Goal: Obtain resource: Download file/media

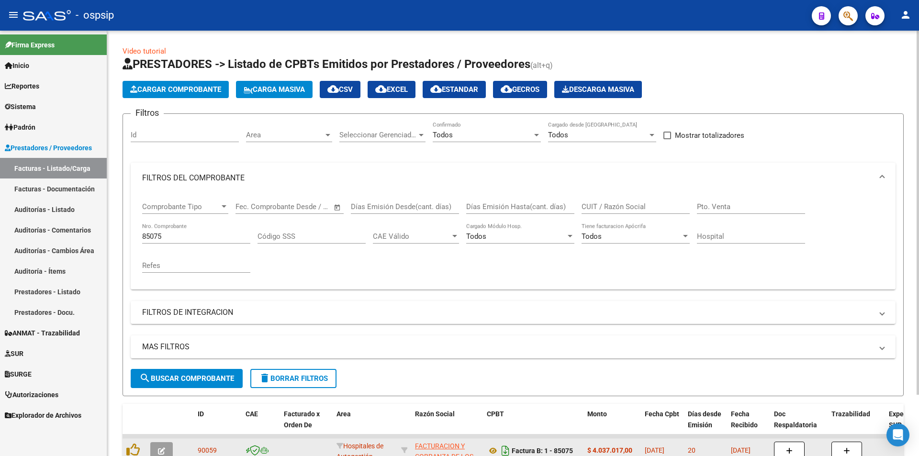
scroll to position [72, 0]
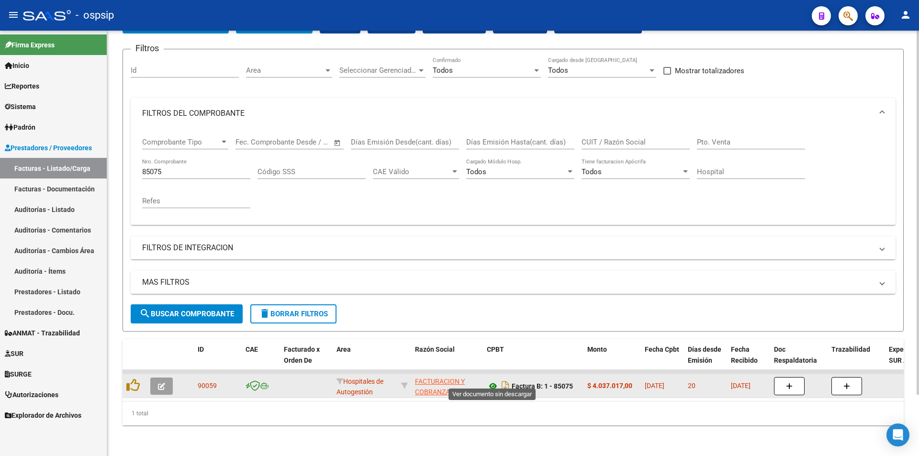
click at [494, 381] on icon at bounding box center [493, 386] width 12 height 11
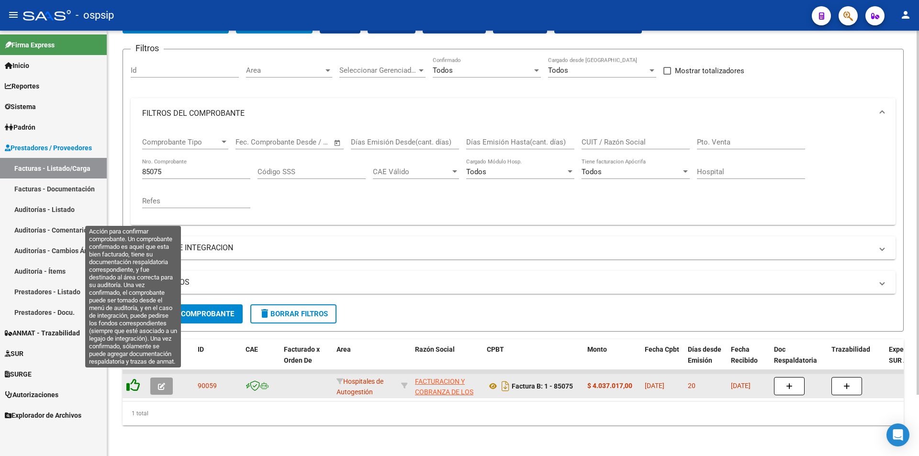
click at [129, 379] on icon at bounding box center [132, 385] width 13 height 13
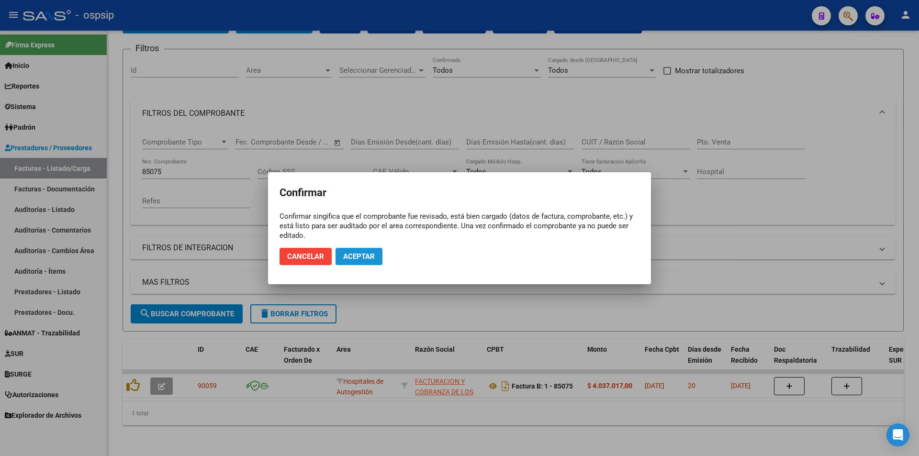
click at [354, 256] on span "Aceptar" at bounding box center [359, 256] width 32 height 9
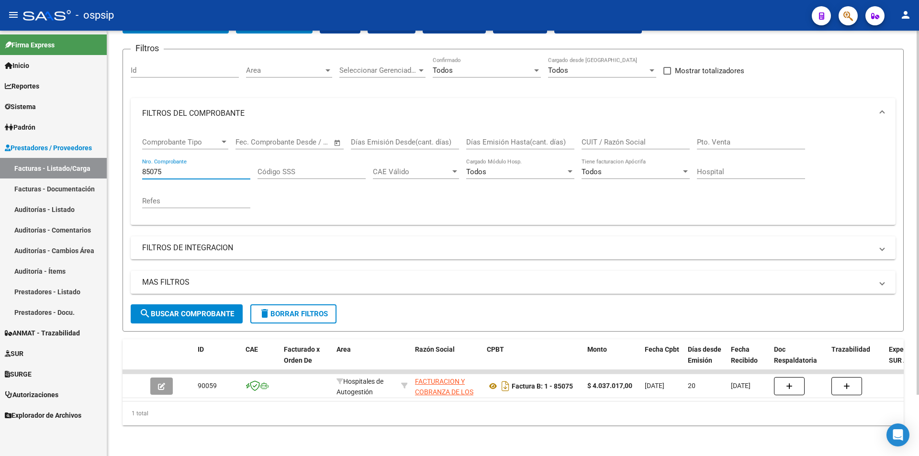
click at [180, 168] on input "85075" at bounding box center [196, 172] width 108 height 9
type input "8"
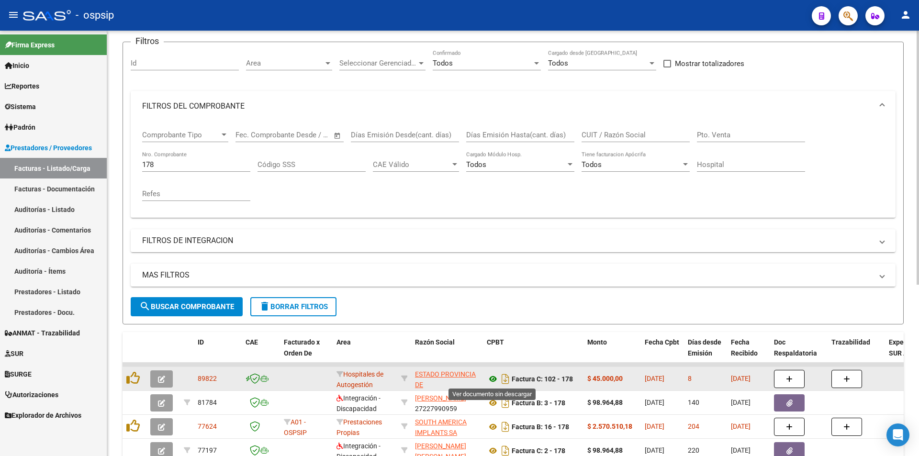
click at [492, 379] on icon at bounding box center [493, 378] width 12 height 11
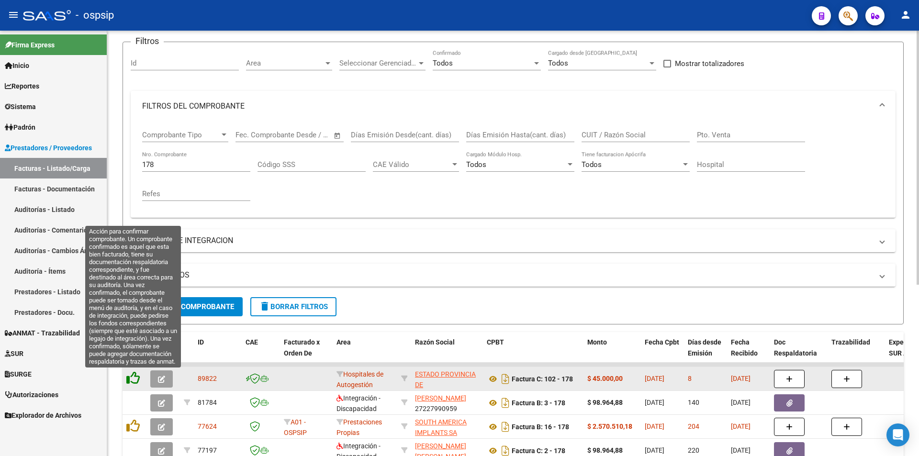
click at [130, 376] on icon at bounding box center [132, 377] width 13 height 13
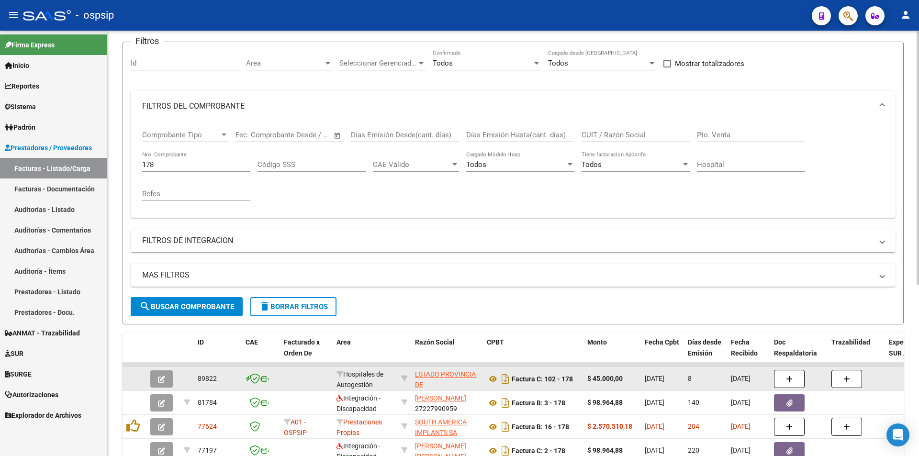
click at [167, 164] on input "178" at bounding box center [196, 164] width 108 height 9
click at [180, 168] on input "178" at bounding box center [196, 164] width 108 height 9
type input "1"
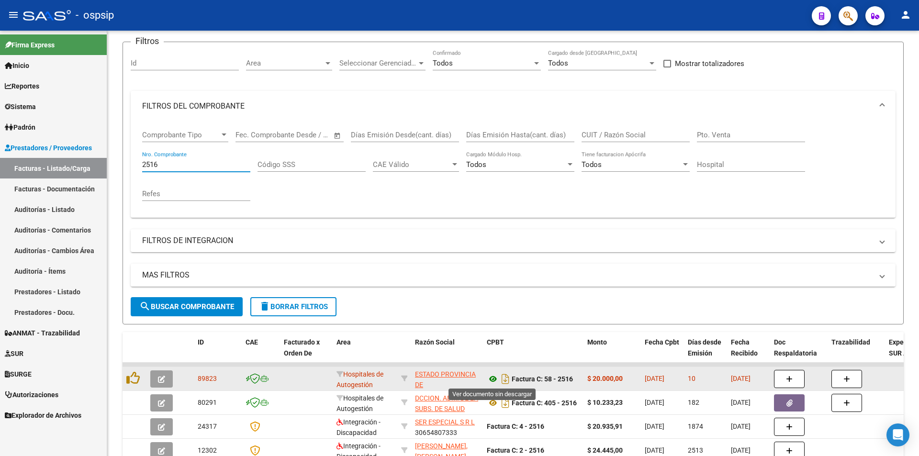
click at [493, 377] on icon at bounding box center [493, 378] width 12 height 11
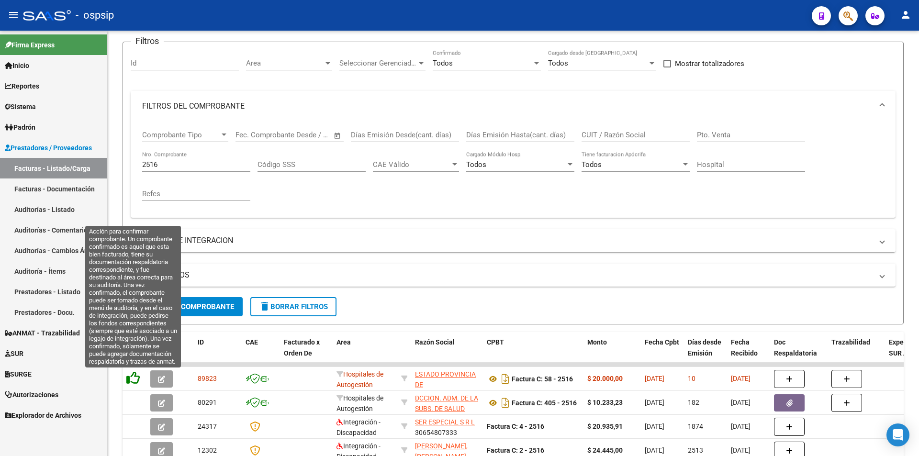
click at [134, 382] on icon at bounding box center [132, 377] width 13 height 13
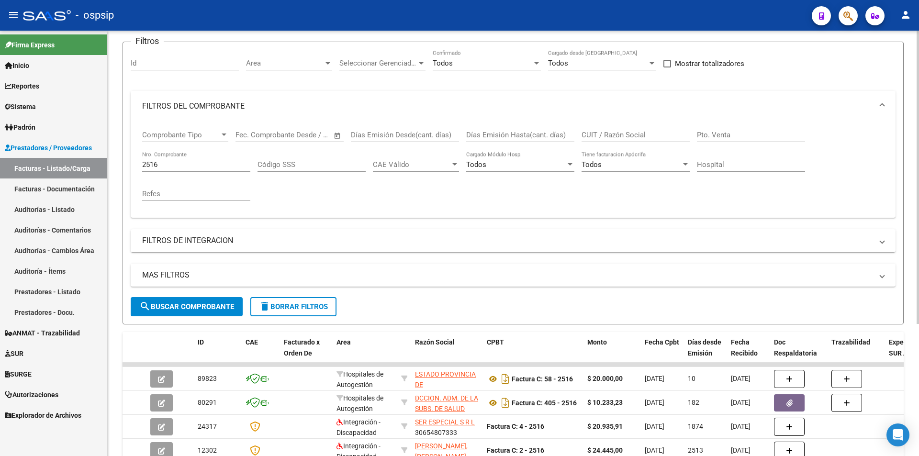
click at [205, 165] on input "2516" at bounding box center [196, 164] width 108 height 9
type input "2"
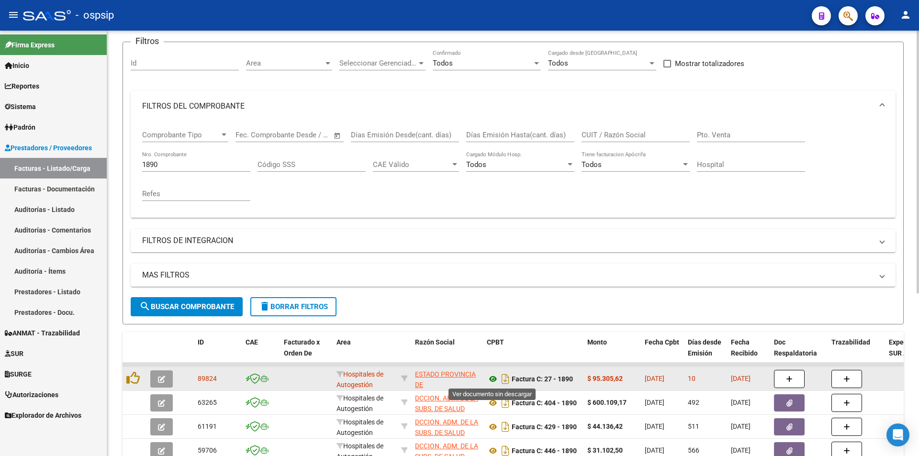
click at [491, 379] on icon at bounding box center [493, 378] width 12 height 11
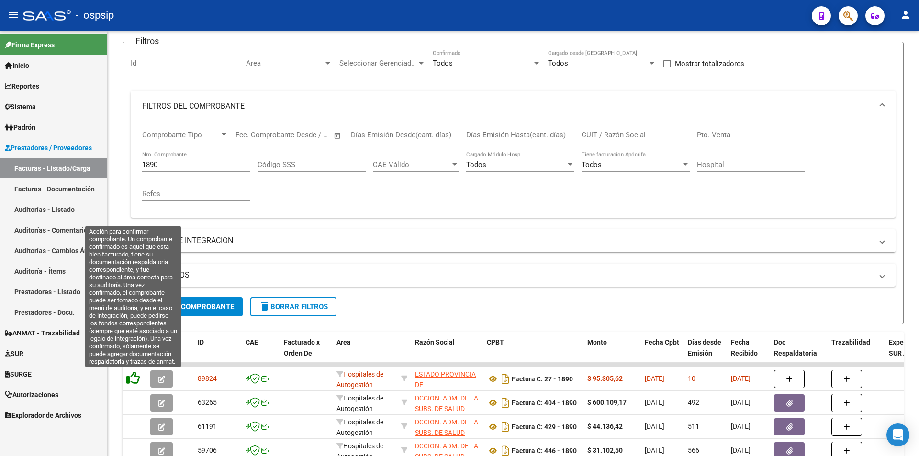
click at [128, 380] on icon at bounding box center [132, 377] width 13 height 13
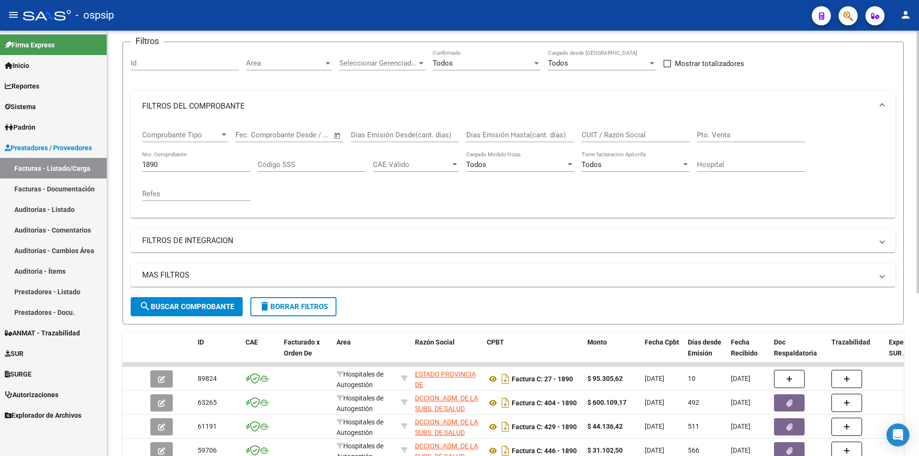
click at [185, 168] on input "1890" at bounding box center [196, 164] width 108 height 9
type input "1"
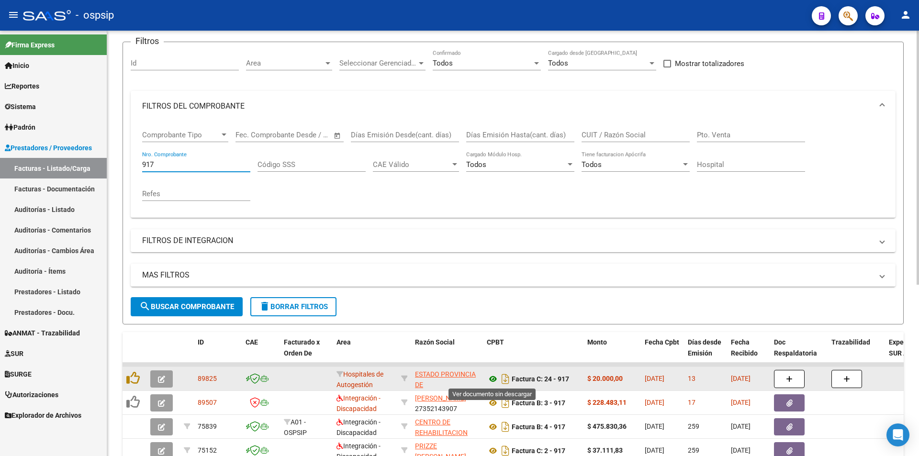
click at [493, 379] on icon at bounding box center [493, 378] width 12 height 11
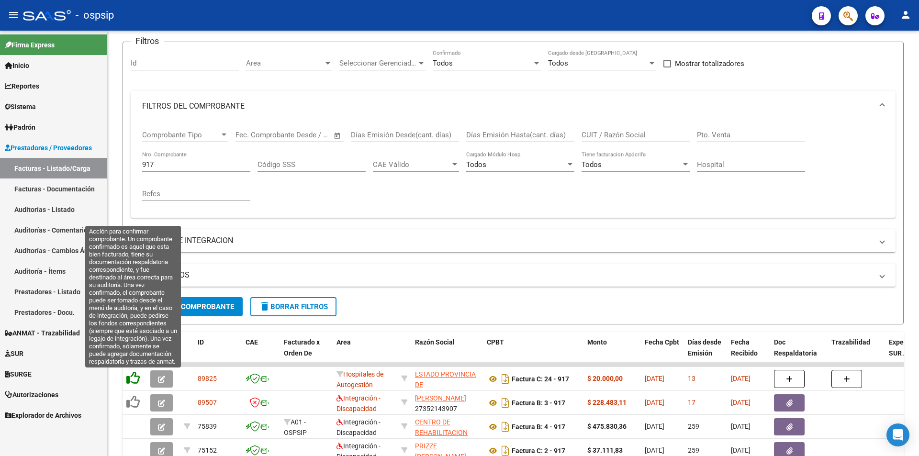
click at [129, 380] on icon at bounding box center [132, 377] width 13 height 13
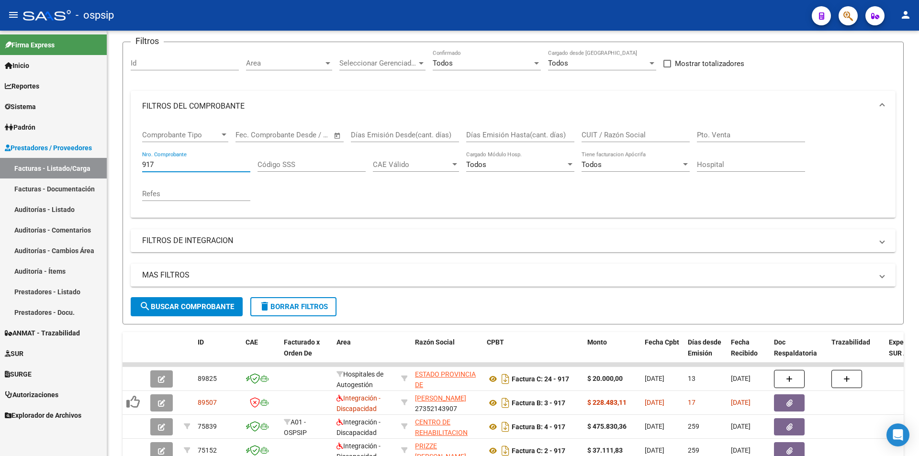
drag, startPoint x: 177, startPoint y: 168, endPoint x: 78, endPoint y: 163, distance: 98.7
click at [78, 163] on mat-sidenav-container "Firma Express Inicio Calendario SSS Instructivos Contacto OS Reportes Egresos D…" at bounding box center [459, 244] width 919 height 426
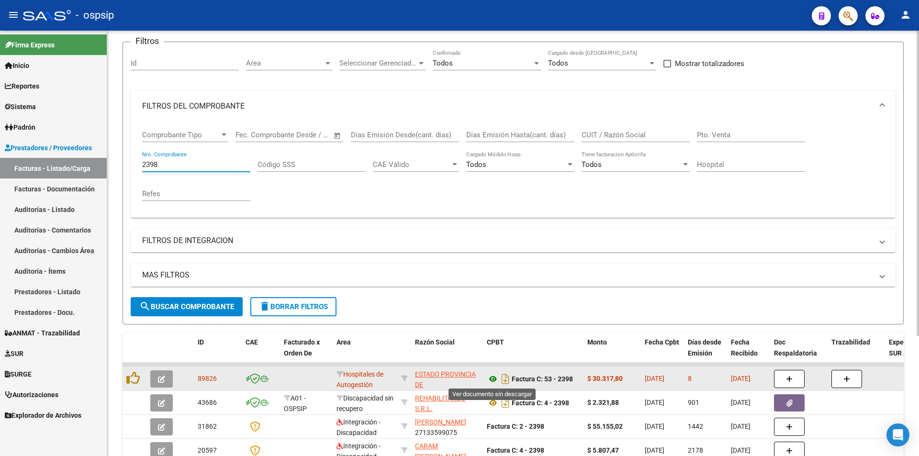
click at [493, 377] on icon at bounding box center [493, 378] width 12 height 11
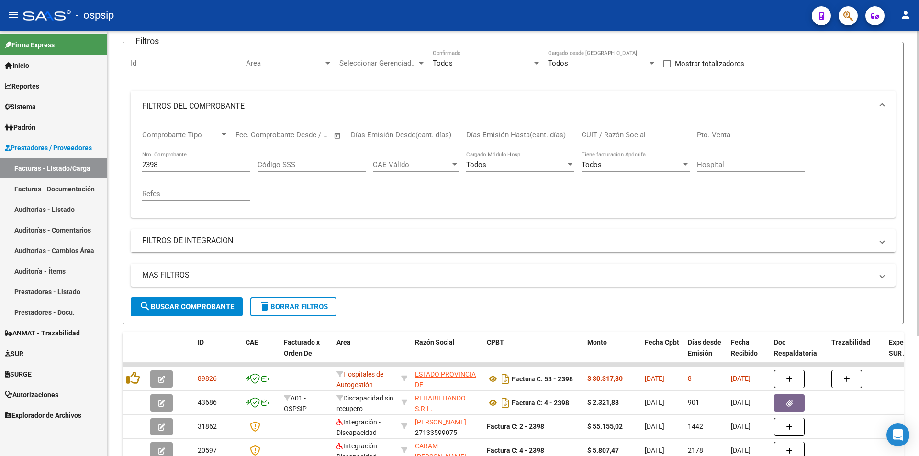
click at [176, 160] on input "2398" at bounding box center [196, 164] width 108 height 9
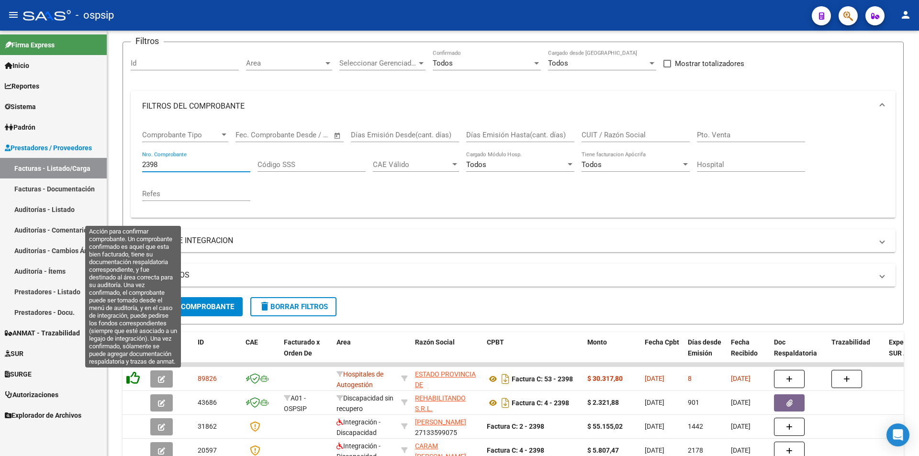
click at [135, 374] on icon at bounding box center [132, 377] width 13 height 13
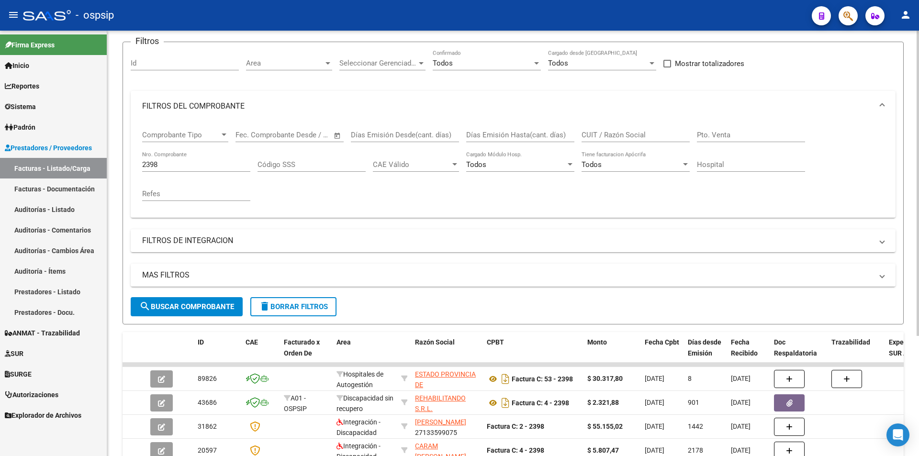
click at [192, 168] on input "2398" at bounding box center [196, 164] width 108 height 9
type input "2"
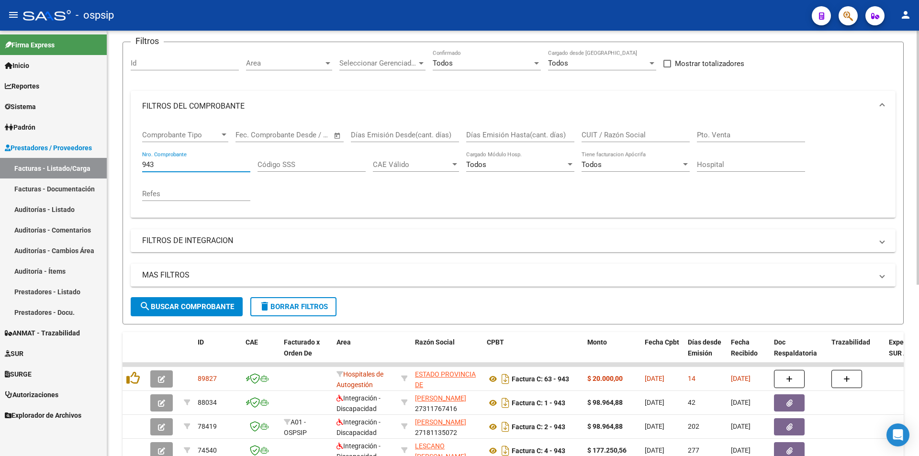
click at [185, 169] on input "943" at bounding box center [196, 164] width 108 height 9
type input "9"
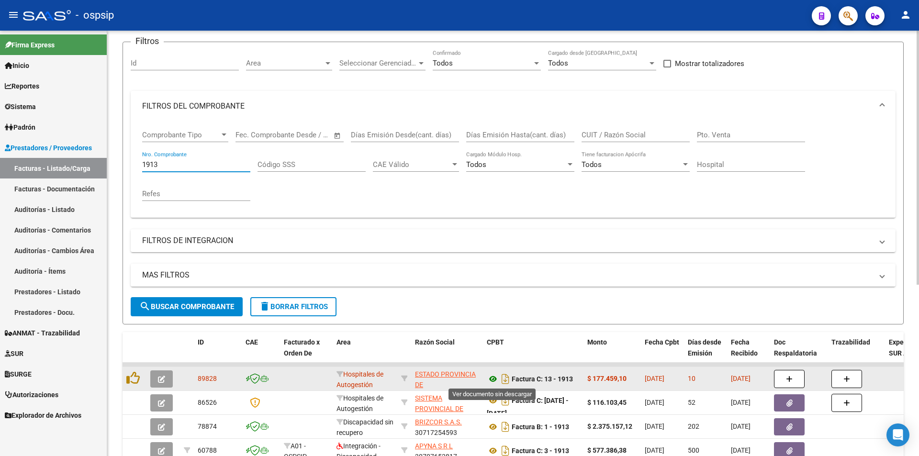
click at [489, 378] on icon at bounding box center [493, 378] width 12 height 11
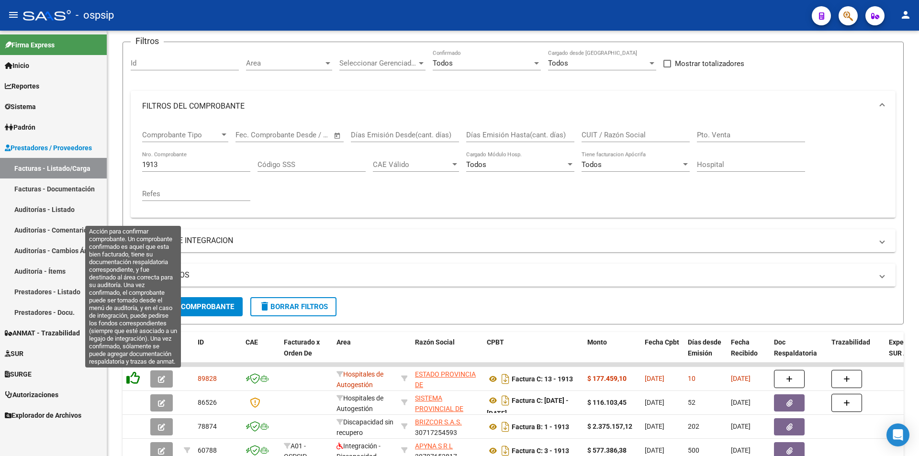
click at [135, 380] on icon at bounding box center [132, 377] width 13 height 13
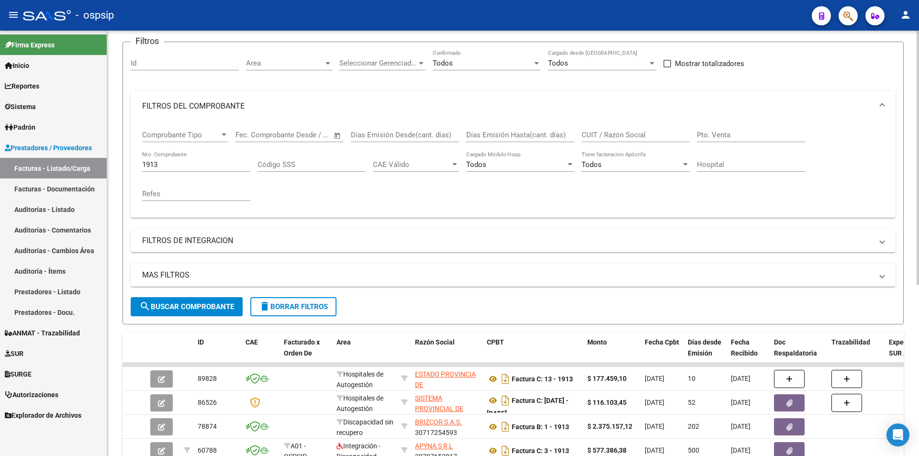
click at [177, 163] on input "1913" at bounding box center [196, 164] width 108 height 9
type input "1"
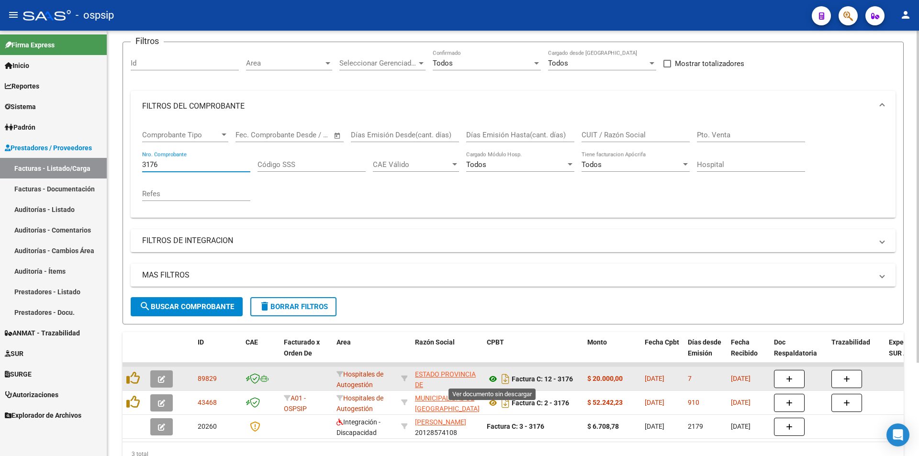
click at [490, 382] on icon at bounding box center [493, 378] width 12 height 11
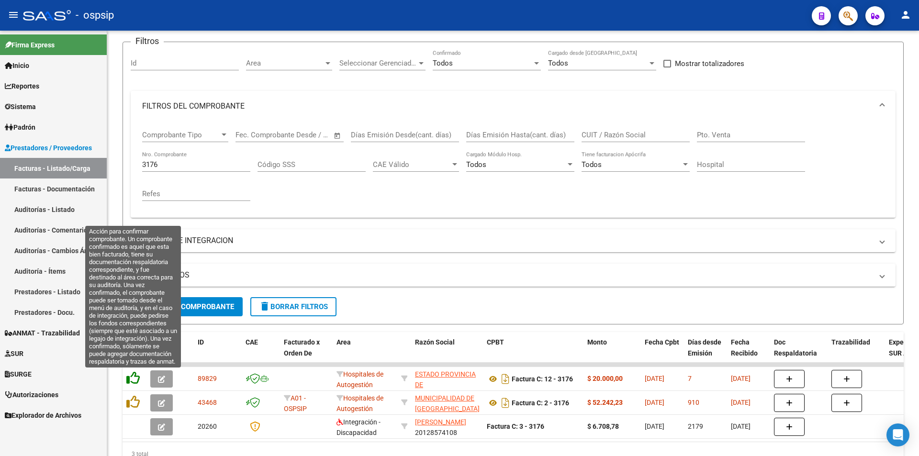
click at [131, 378] on icon at bounding box center [132, 377] width 13 height 13
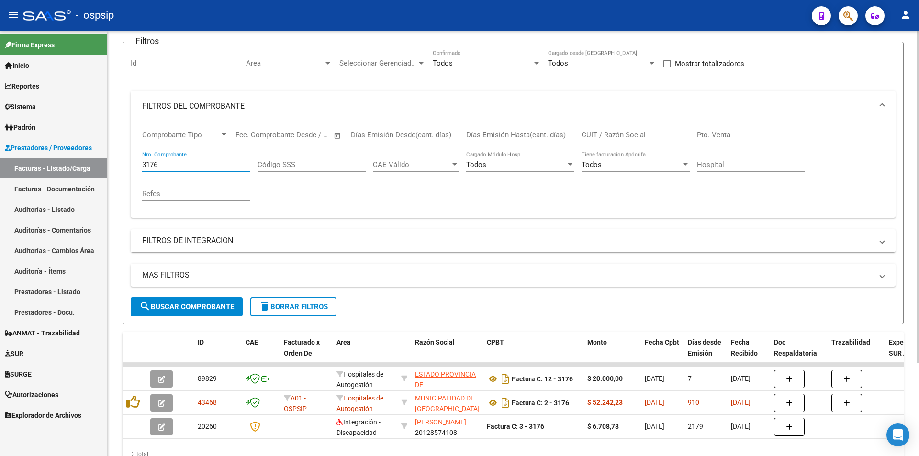
click at [178, 166] on input "3176" at bounding box center [196, 164] width 108 height 9
type input "3"
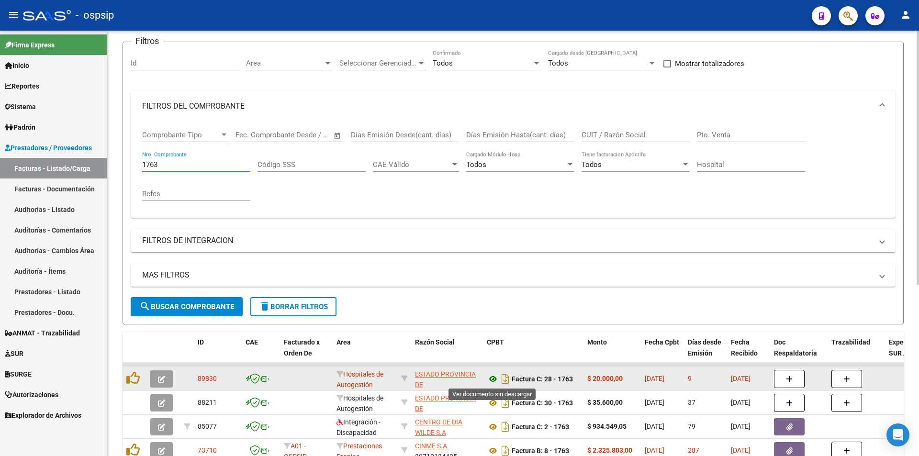
click at [494, 380] on icon at bounding box center [493, 378] width 12 height 11
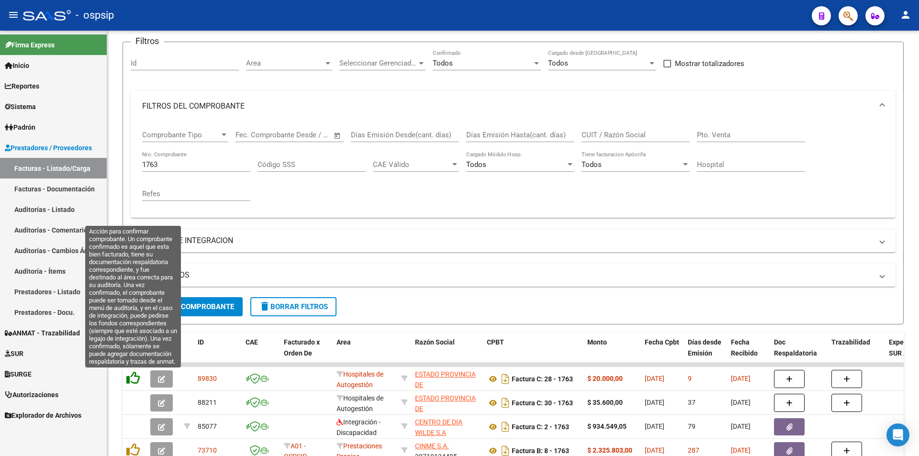
click at [134, 384] on icon at bounding box center [132, 377] width 13 height 13
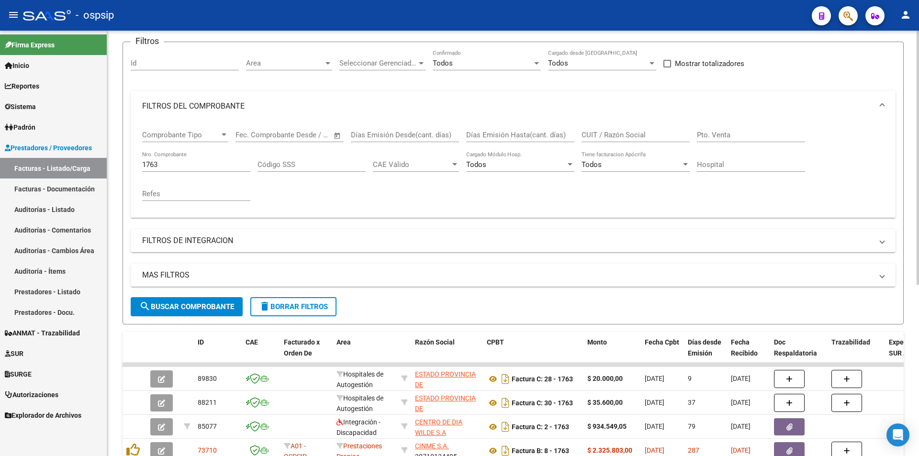
click at [180, 166] on input "1763" at bounding box center [196, 164] width 108 height 9
type input "1"
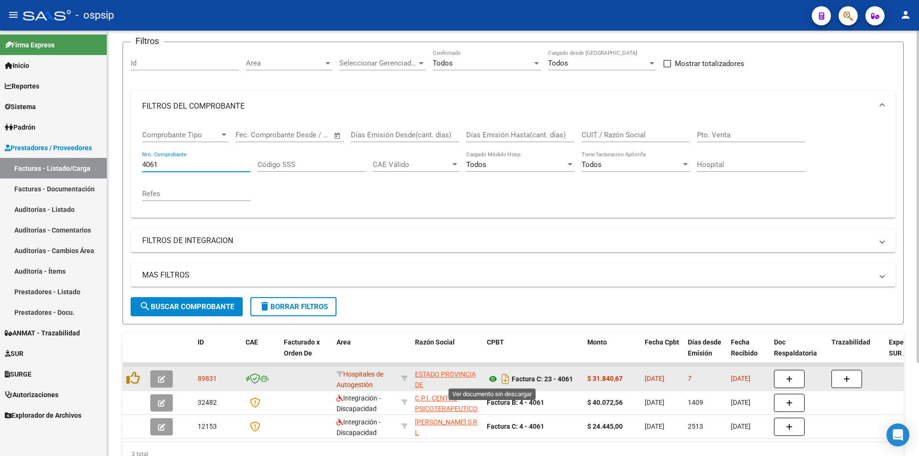
click at [493, 379] on icon at bounding box center [493, 378] width 12 height 11
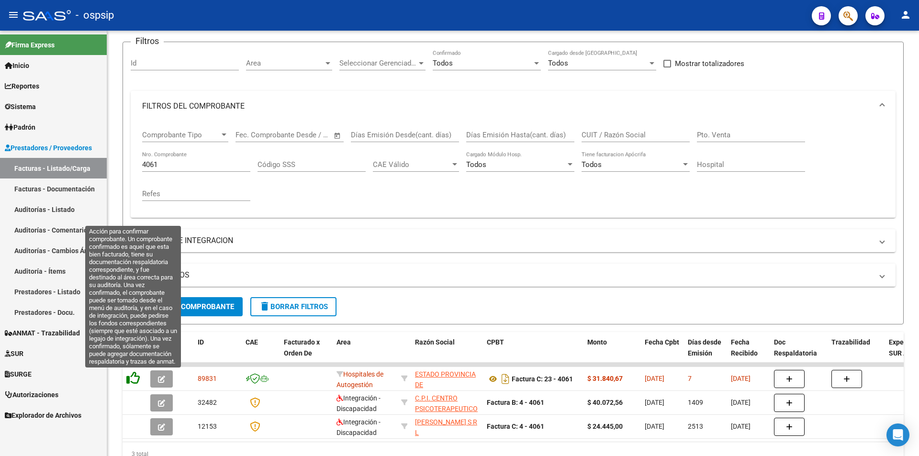
click at [131, 376] on icon at bounding box center [132, 377] width 13 height 13
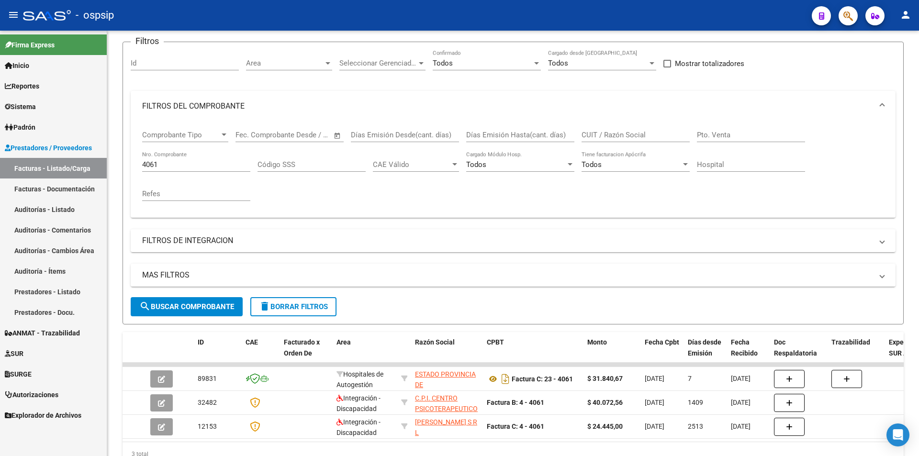
drag, startPoint x: 191, startPoint y: 166, endPoint x: 0, endPoint y: 159, distance: 191.1
click at [129, 159] on form "Filtros Id Area Area Seleccionar Gerenciador Seleccionar Gerenciador Todos Conf…" at bounding box center [513, 183] width 781 height 283
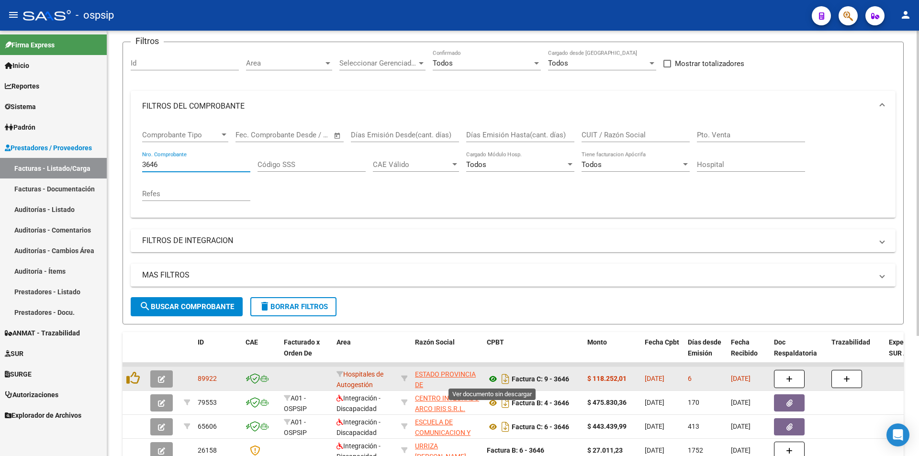
click at [494, 381] on icon at bounding box center [493, 378] width 12 height 11
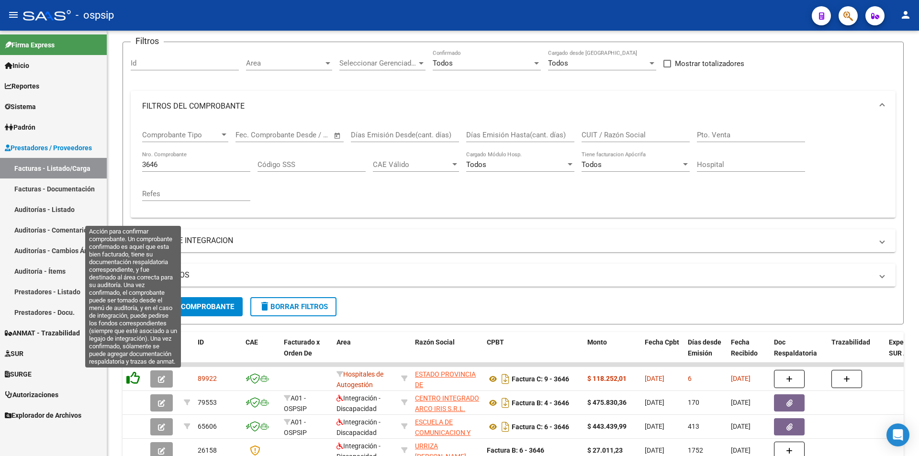
click at [129, 380] on icon at bounding box center [132, 377] width 13 height 13
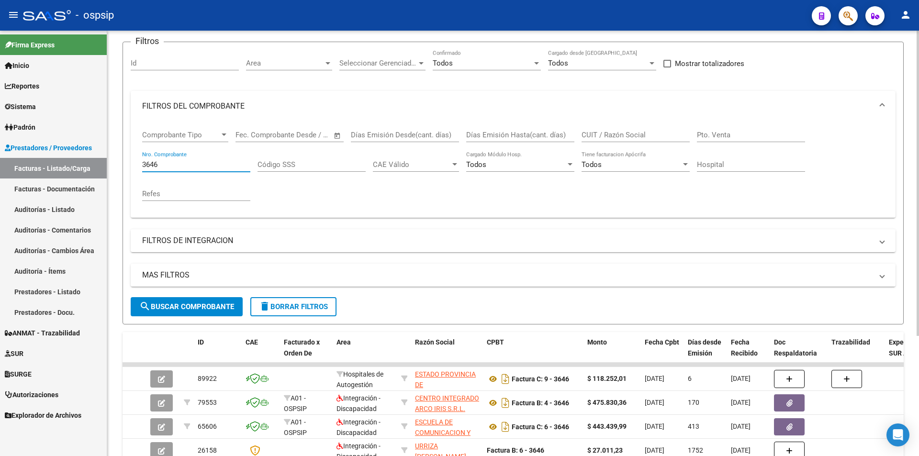
click at [210, 168] on input "3646" at bounding box center [196, 164] width 108 height 9
type input "3"
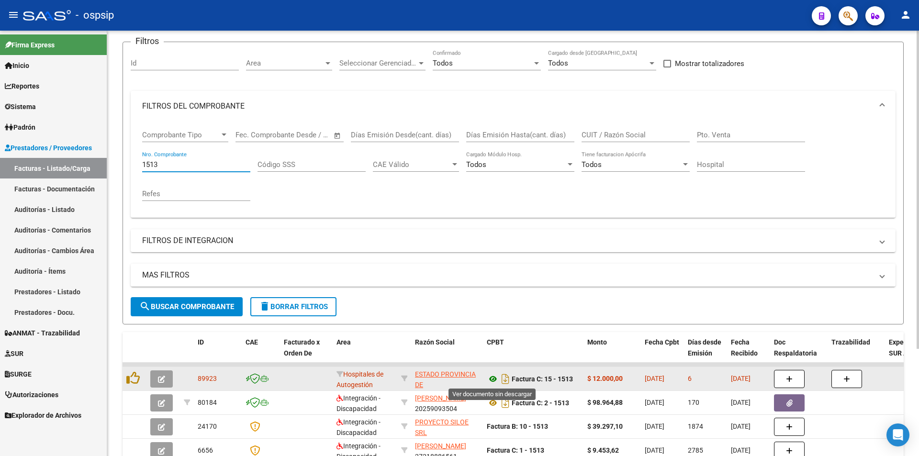
click at [494, 383] on icon at bounding box center [493, 378] width 12 height 11
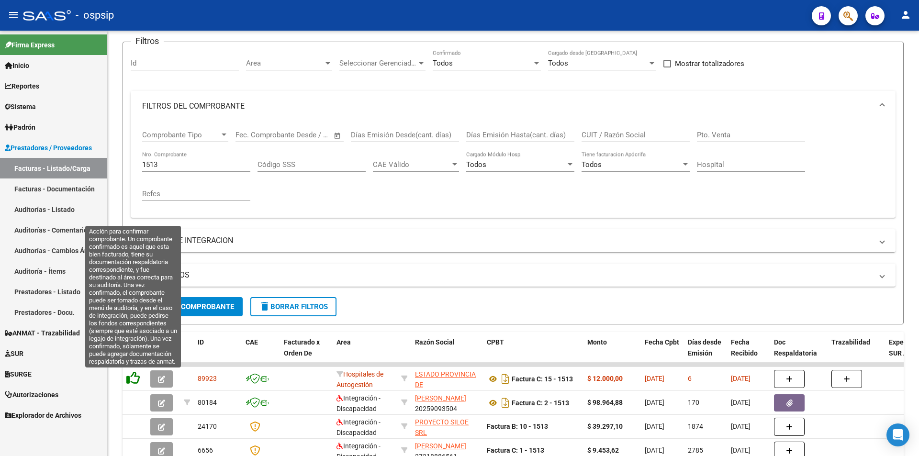
click at [126, 379] on icon at bounding box center [132, 377] width 13 height 13
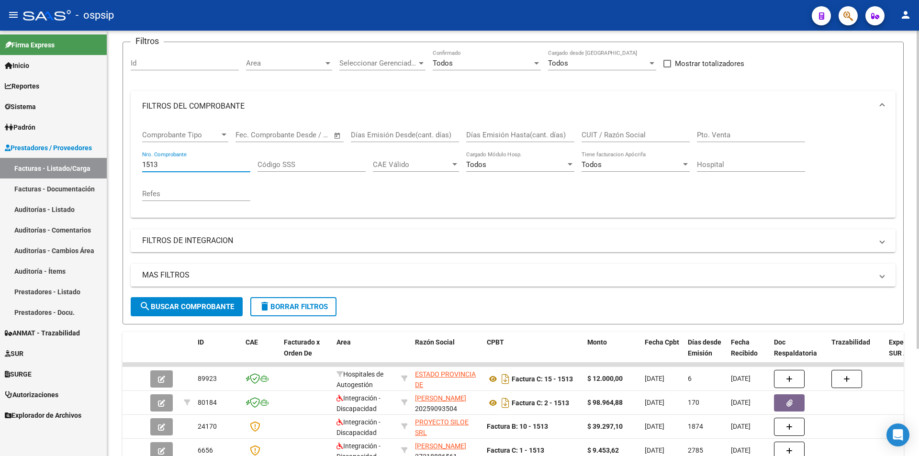
click at [190, 164] on input "1513" at bounding box center [196, 164] width 108 height 9
type input "1"
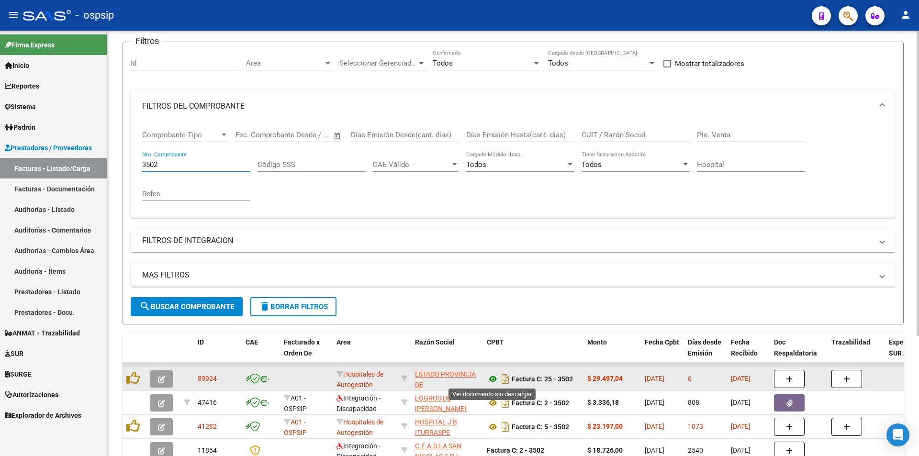
click at [494, 378] on icon at bounding box center [493, 378] width 12 height 11
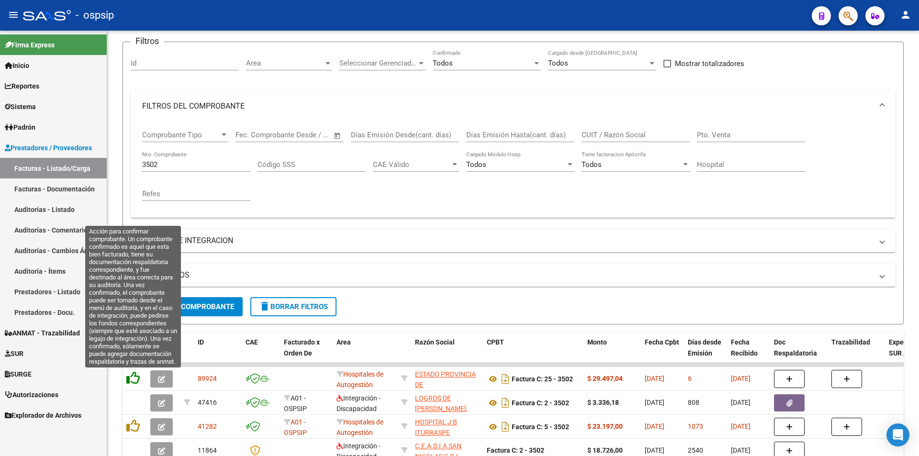
click at [130, 379] on icon at bounding box center [132, 377] width 13 height 13
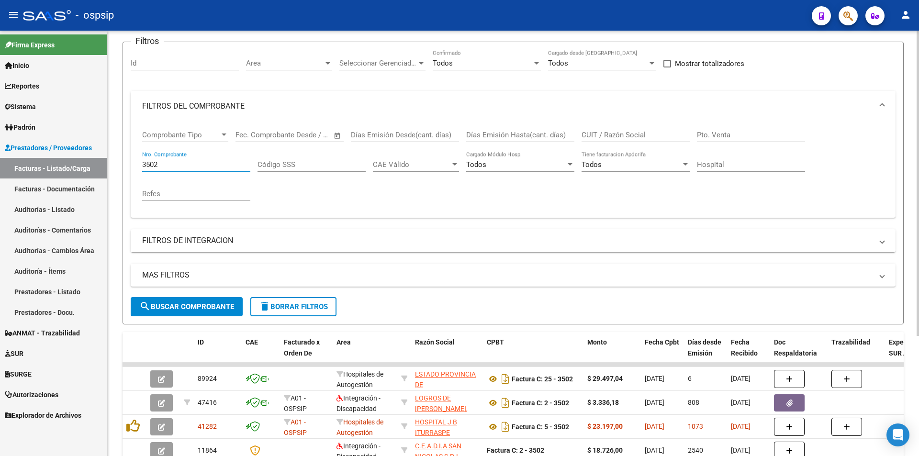
click at [203, 162] on input "3502" at bounding box center [196, 164] width 108 height 9
type input "3"
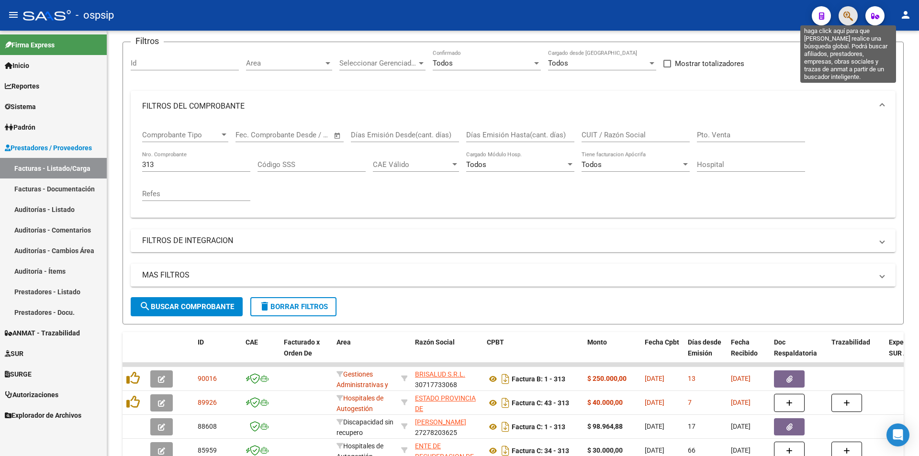
click at [844, 20] on icon "button" at bounding box center [848, 16] width 10 height 11
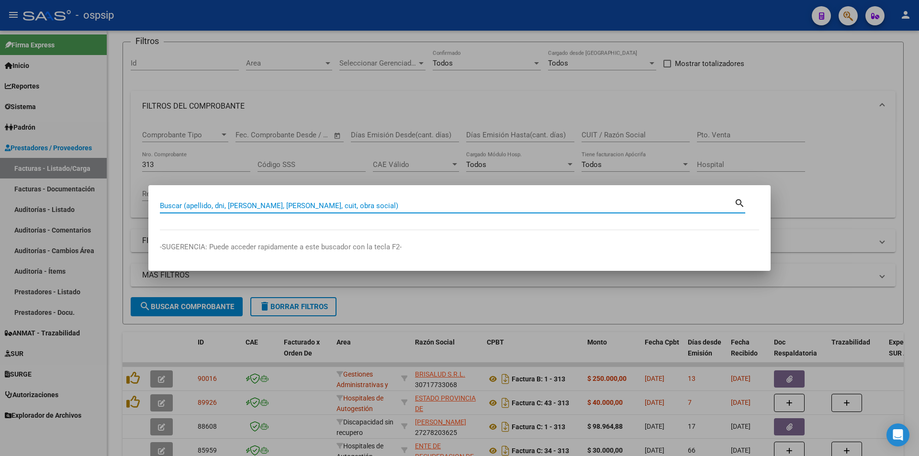
click at [232, 157] on div at bounding box center [459, 228] width 919 height 456
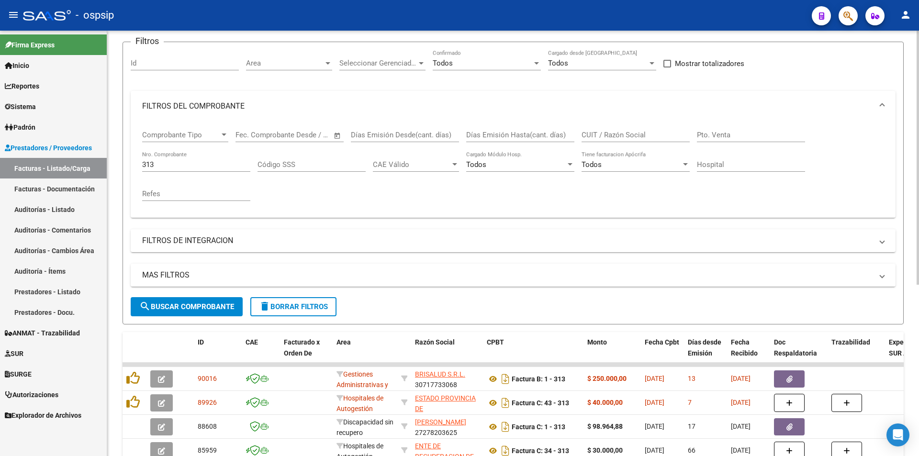
click at [192, 162] on input "313" at bounding box center [196, 164] width 108 height 9
type input "3"
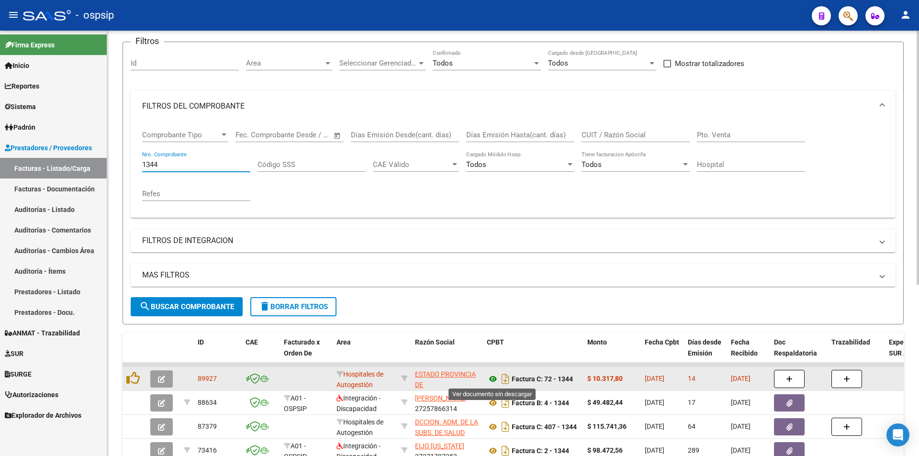
click at [491, 380] on icon at bounding box center [493, 378] width 12 height 11
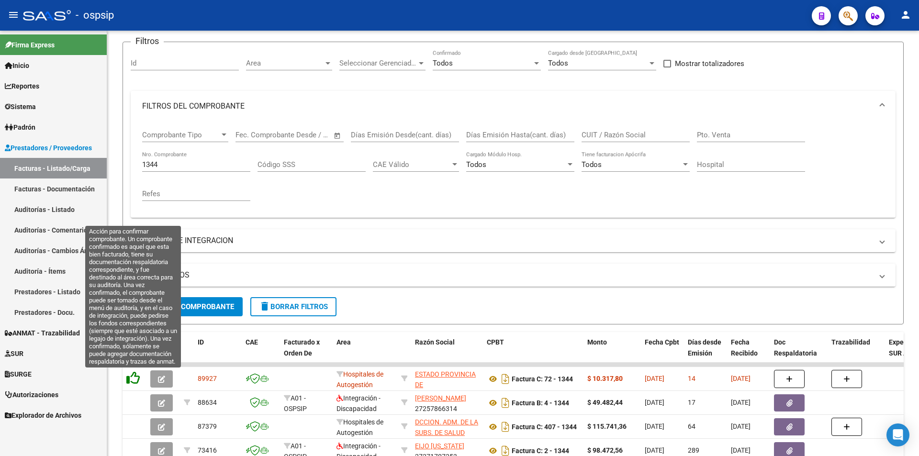
click at [133, 382] on icon at bounding box center [132, 377] width 13 height 13
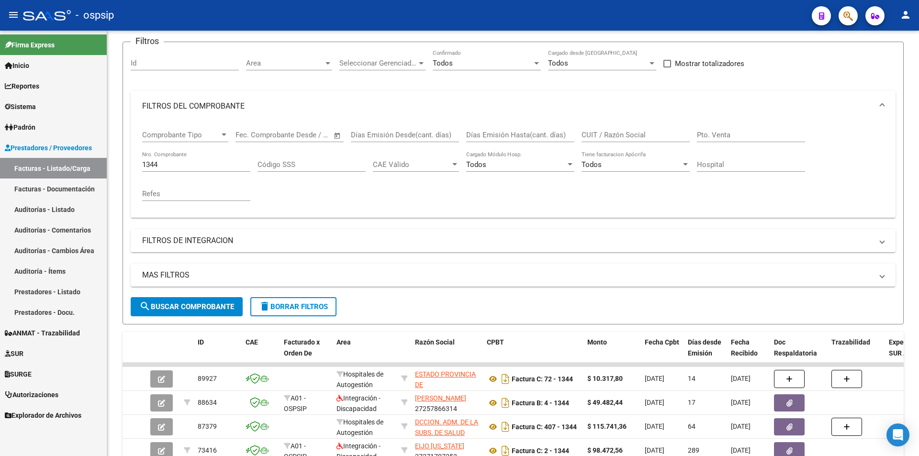
drag, startPoint x: 182, startPoint y: 167, endPoint x: 100, endPoint y: 172, distance: 82.0
click at [100, 172] on mat-sidenav-container "Firma Express Inicio Calendario SSS Instructivos Contacto OS Reportes Egresos D…" at bounding box center [459, 244] width 919 height 426
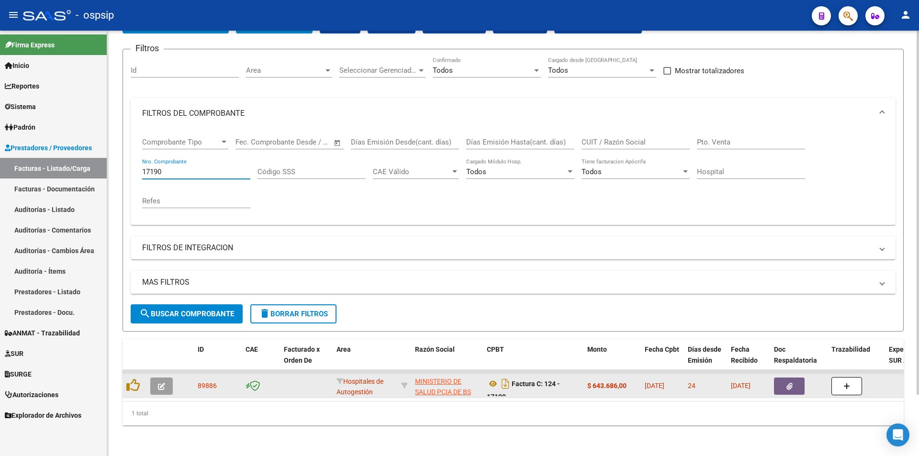
click at [787, 383] on icon "button" at bounding box center [790, 386] width 6 height 7
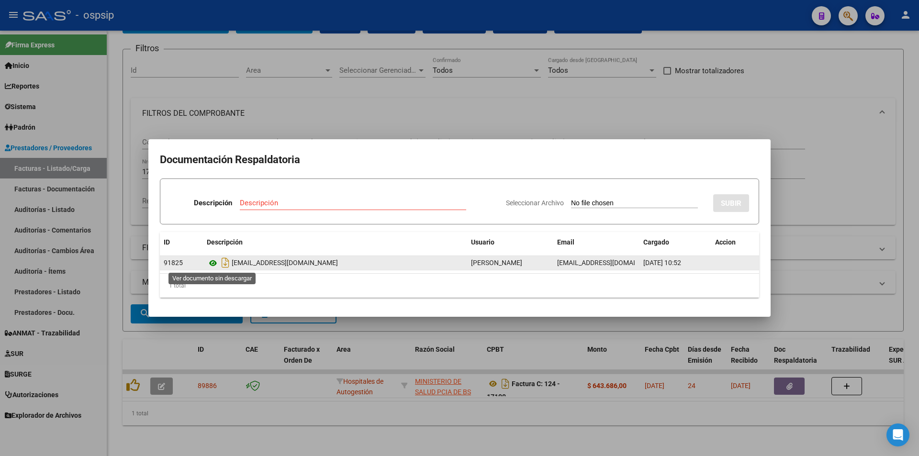
click at [214, 264] on icon at bounding box center [213, 263] width 12 height 11
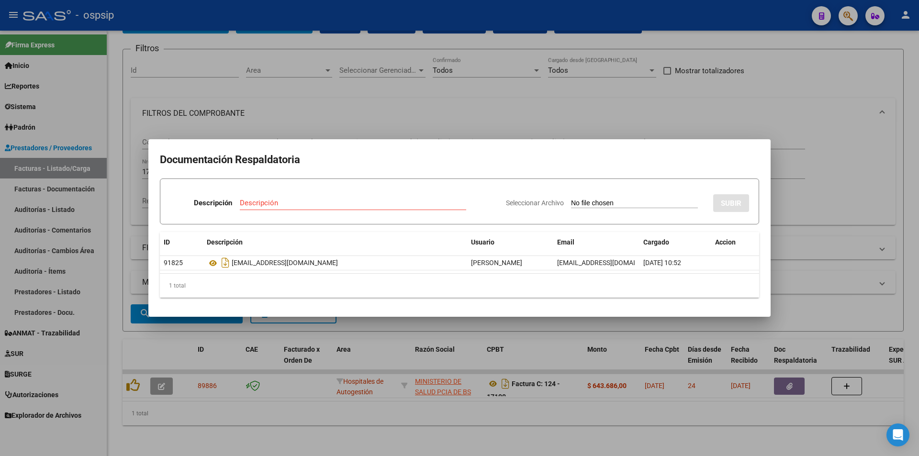
click at [623, 96] on div at bounding box center [459, 228] width 919 height 456
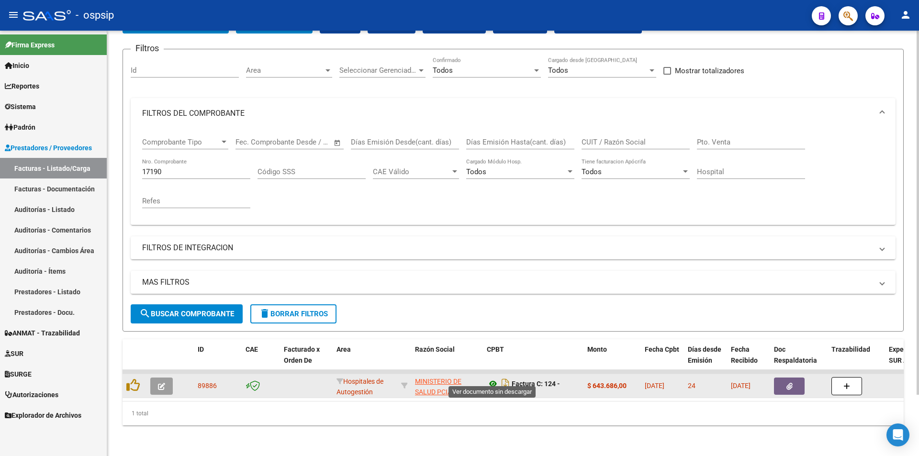
click at [491, 378] on icon at bounding box center [493, 383] width 12 height 11
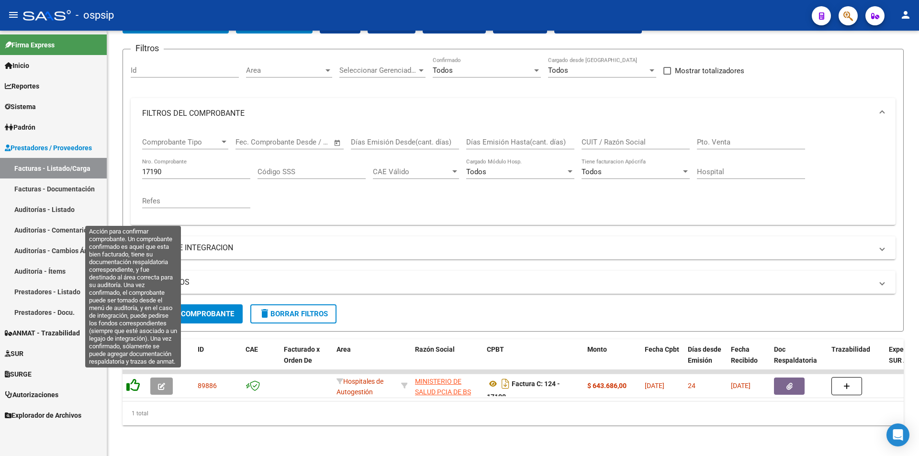
click at [135, 381] on icon at bounding box center [132, 385] width 13 height 13
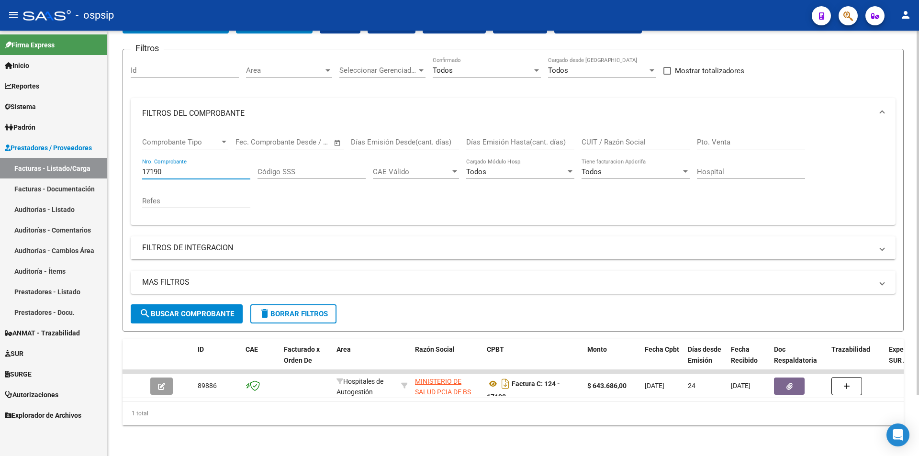
click at [223, 168] on input "17190" at bounding box center [196, 172] width 108 height 9
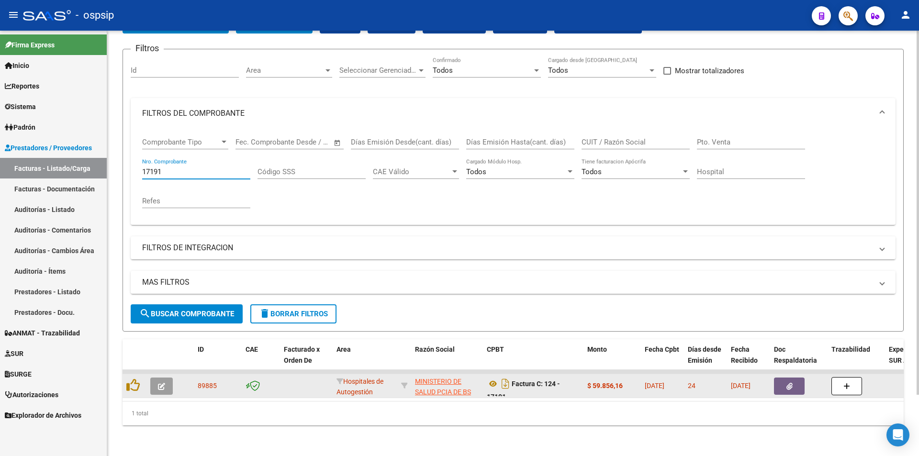
click at [784, 378] on button "button" at bounding box center [789, 386] width 31 height 17
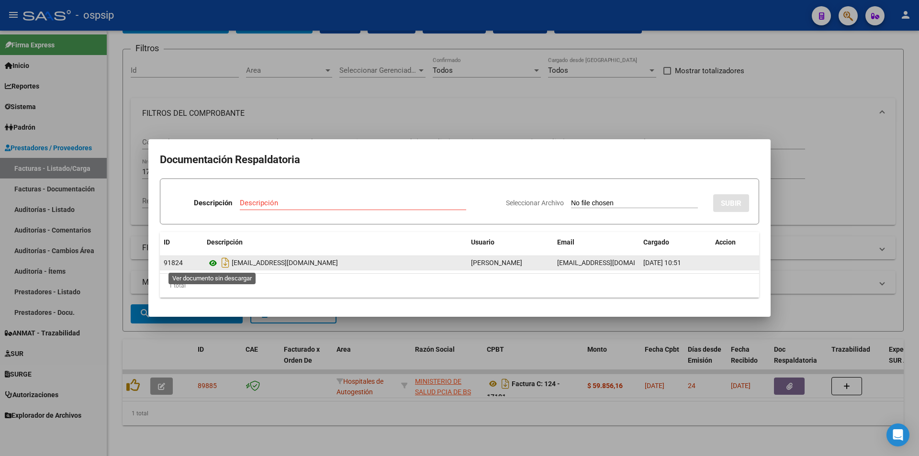
click at [216, 265] on icon at bounding box center [213, 263] width 12 height 11
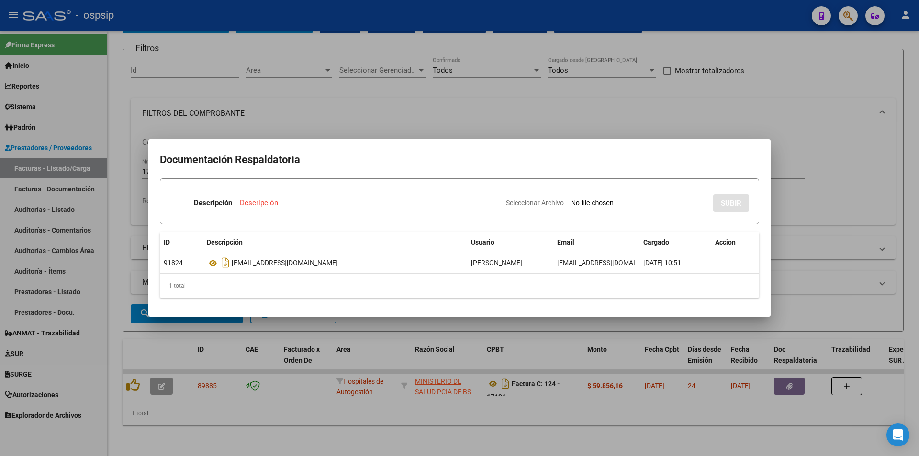
click at [329, 124] on div at bounding box center [459, 228] width 919 height 456
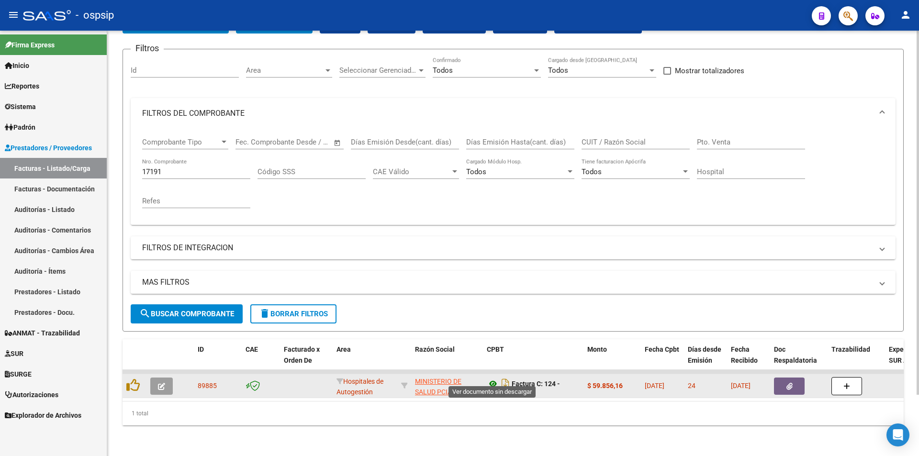
click at [491, 378] on icon at bounding box center [493, 383] width 12 height 11
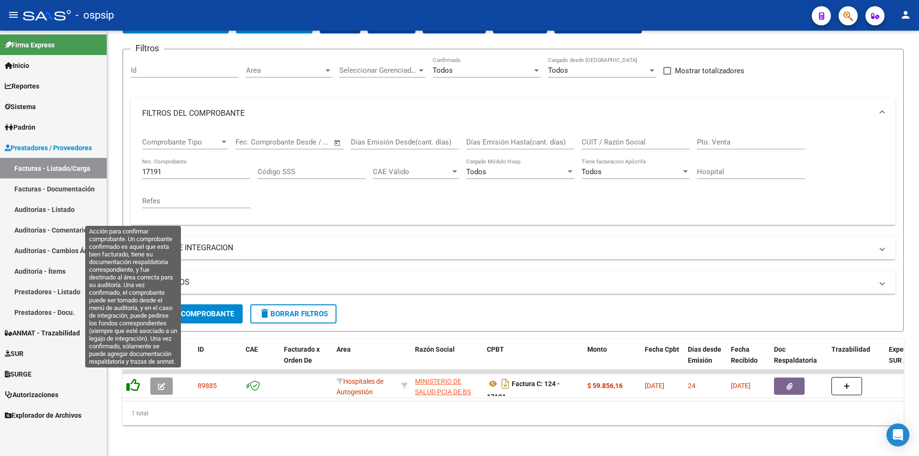
click at [131, 379] on icon at bounding box center [132, 385] width 13 height 13
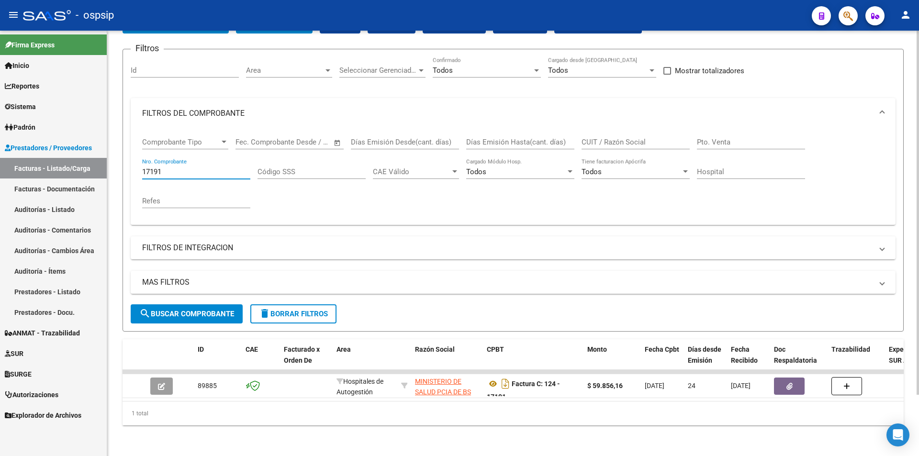
click at [191, 168] on input "17191" at bounding box center [196, 172] width 108 height 9
type input "1"
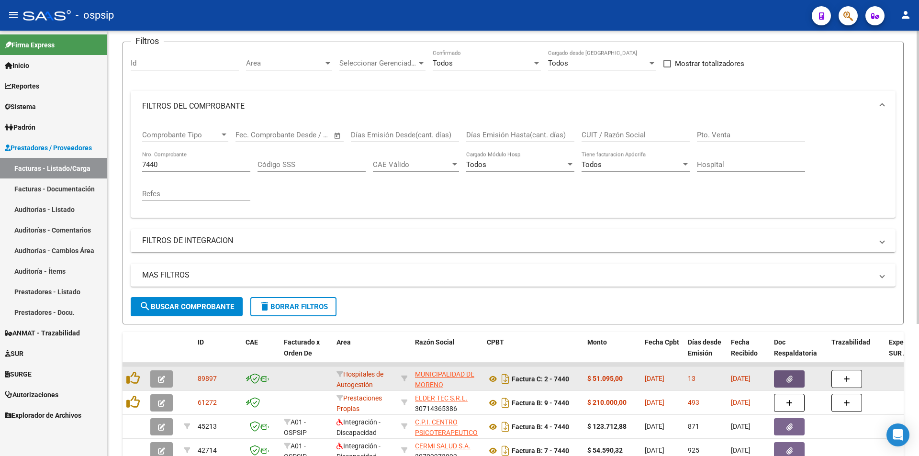
click at [783, 383] on button "button" at bounding box center [789, 379] width 31 height 17
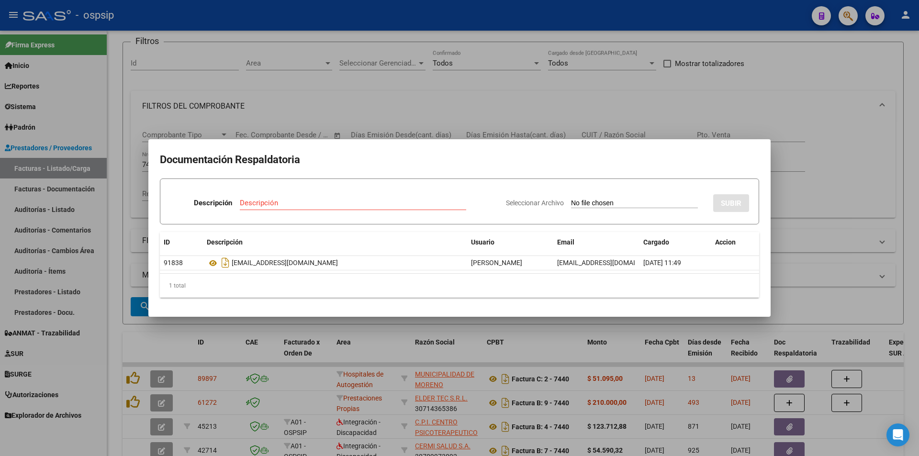
click at [693, 109] on div at bounding box center [459, 228] width 919 height 456
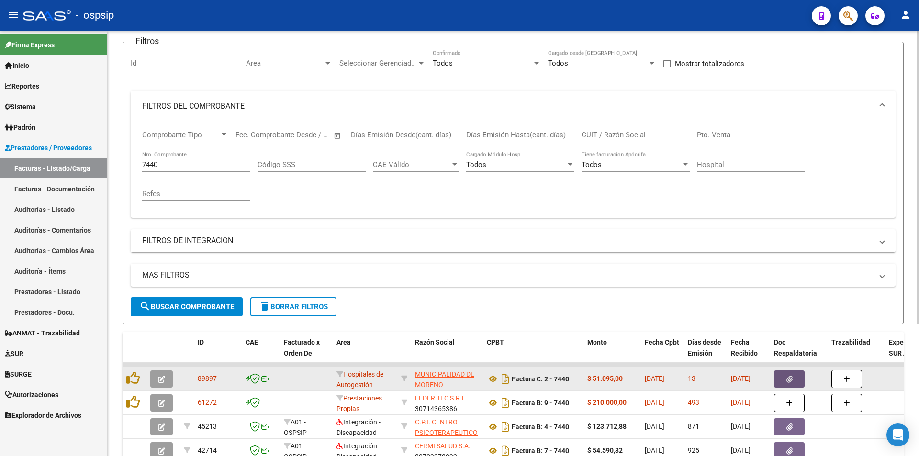
click at [793, 386] on button "button" at bounding box center [789, 379] width 31 height 17
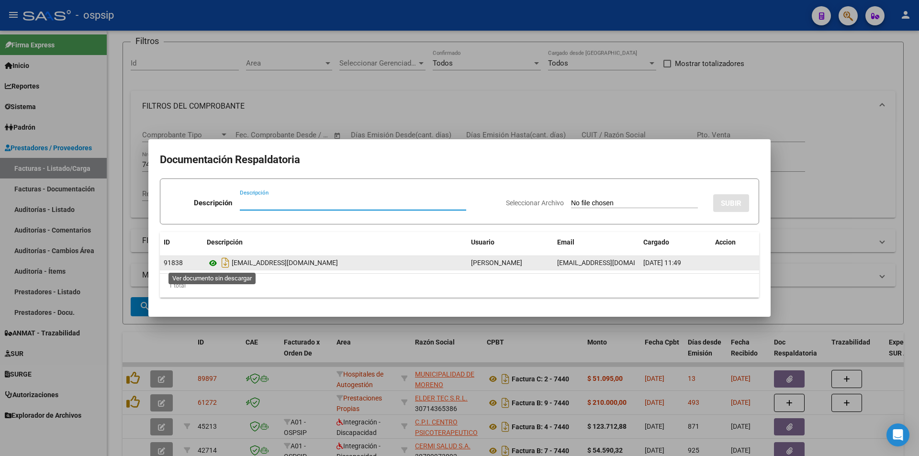
click at [211, 261] on icon at bounding box center [213, 263] width 12 height 11
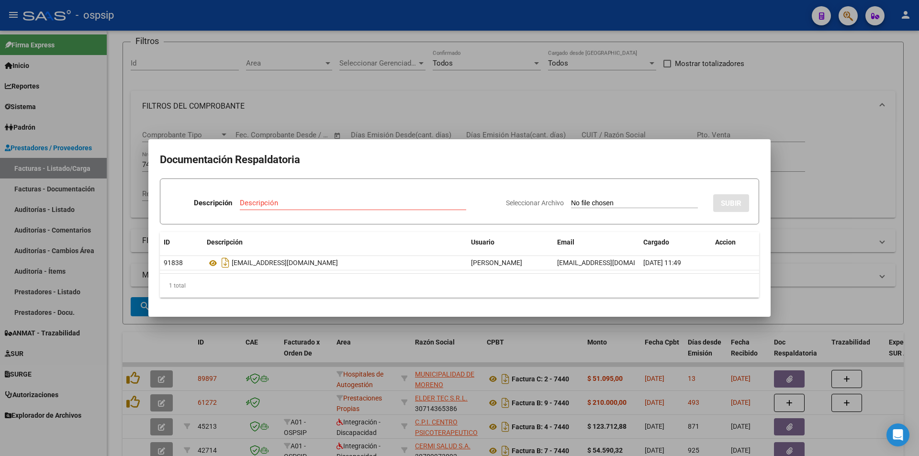
click at [130, 379] on div at bounding box center [459, 228] width 919 height 456
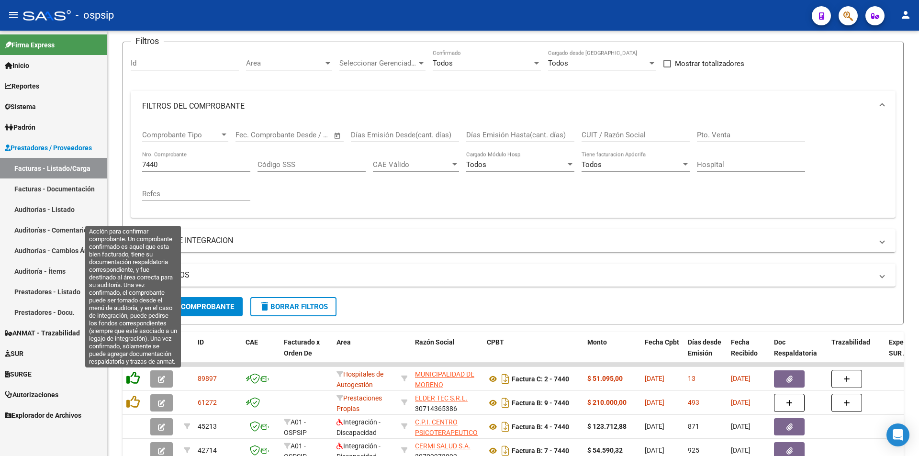
click at [137, 380] on icon at bounding box center [132, 377] width 13 height 13
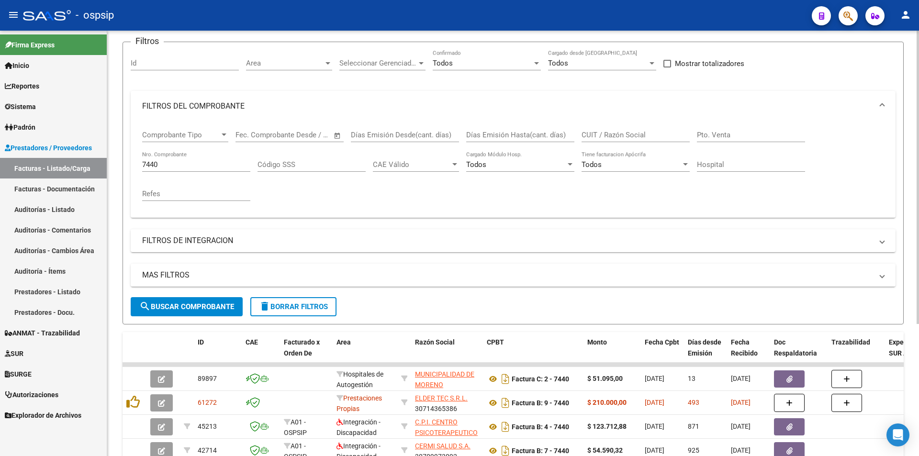
click at [183, 160] on input "7440" at bounding box center [196, 164] width 108 height 9
type input "7"
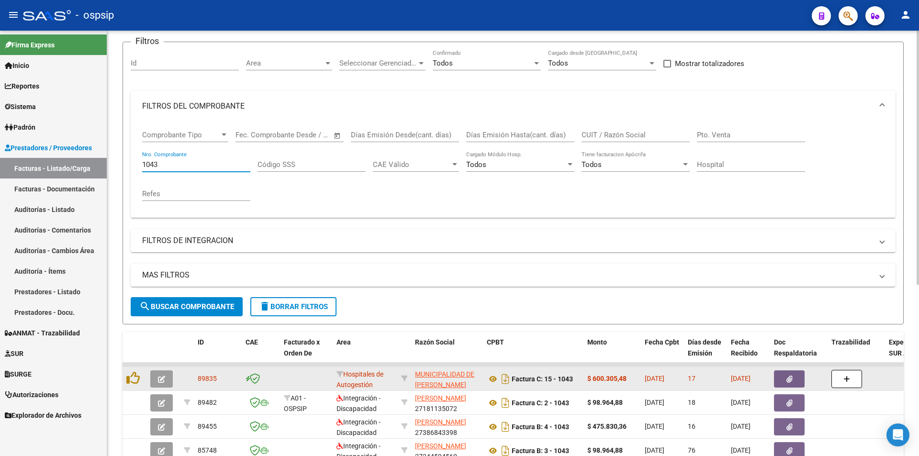
click at [786, 378] on button "button" at bounding box center [789, 379] width 31 height 17
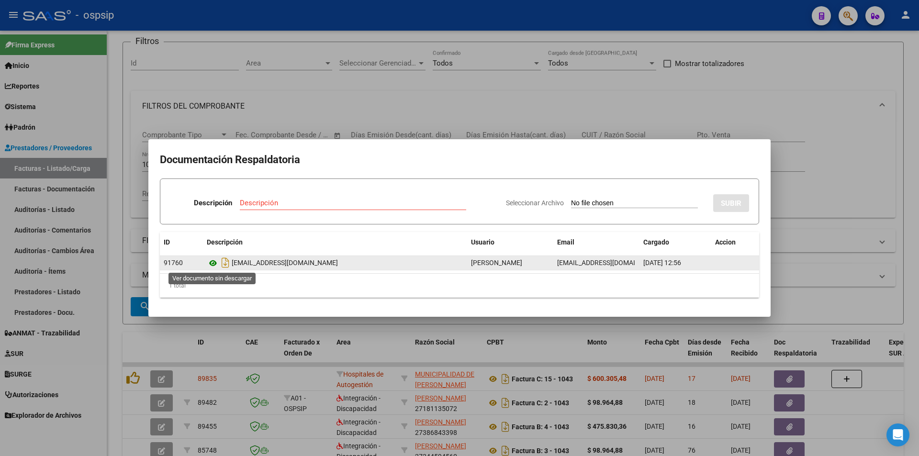
click at [217, 262] on icon at bounding box center [213, 263] width 12 height 11
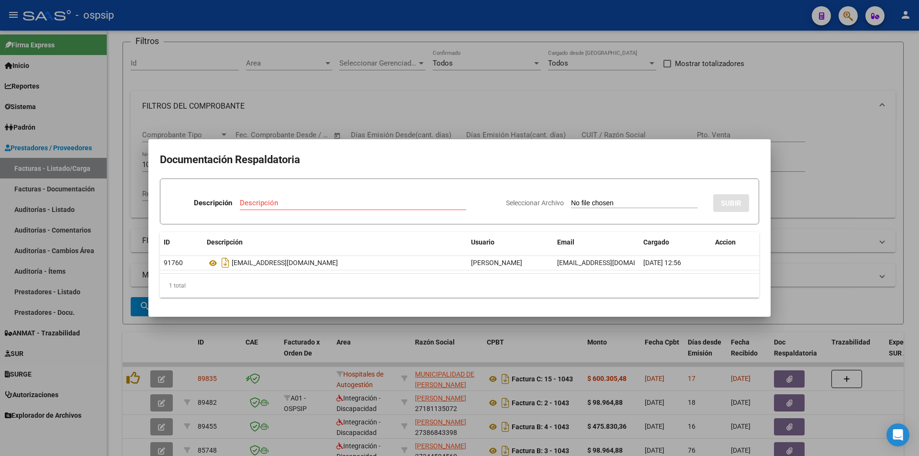
click at [600, 84] on div at bounding box center [459, 228] width 919 height 456
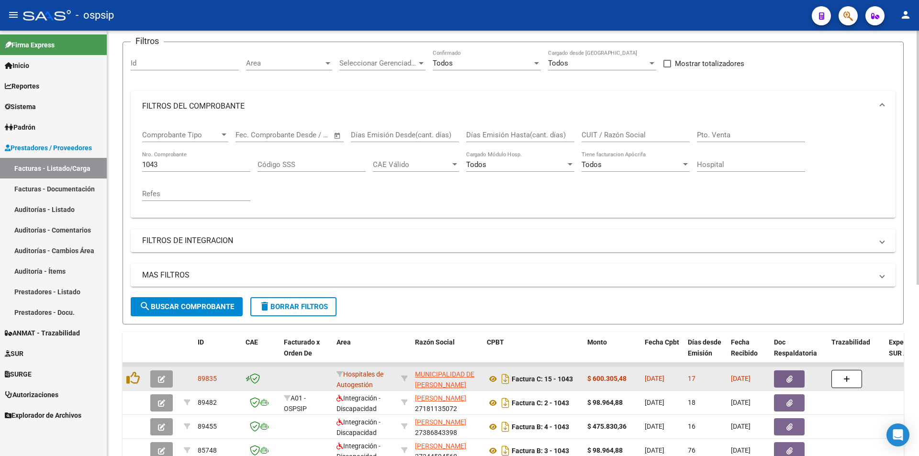
click at [793, 382] on button "button" at bounding box center [789, 379] width 31 height 17
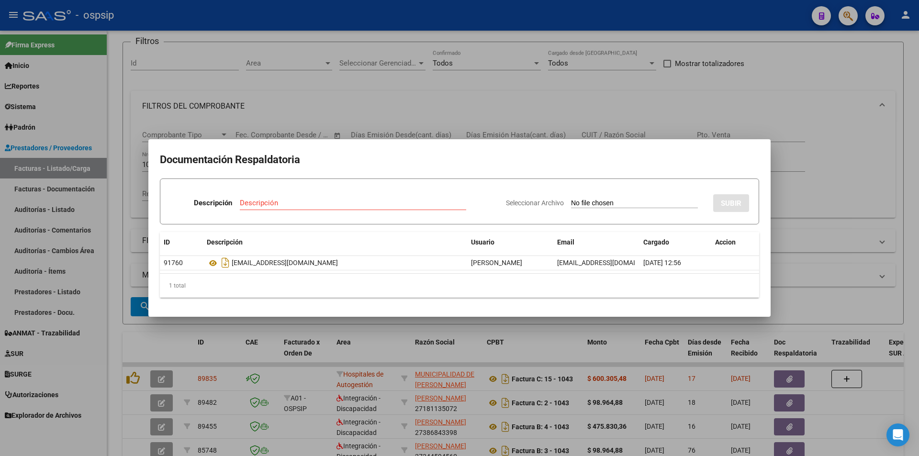
click at [553, 78] on div at bounding box center [459, 228] width 919 height 456
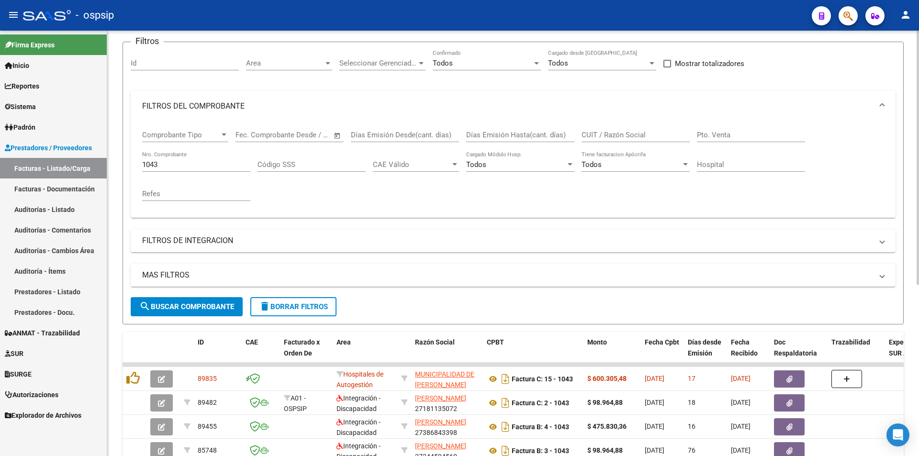
click at [186, 165] on input "1043" at bounding box center [196, 164] width 108 height 9
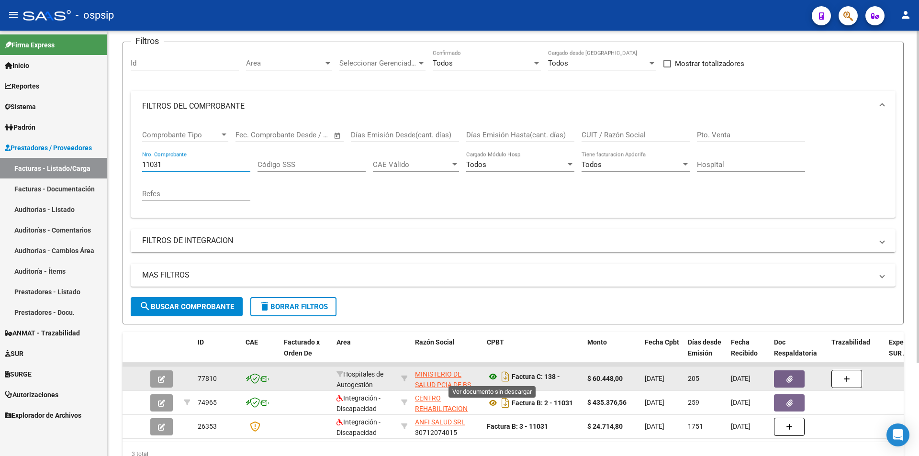
click at [492, 375] on icon at bounding box center [493, 376] width 12 height 11
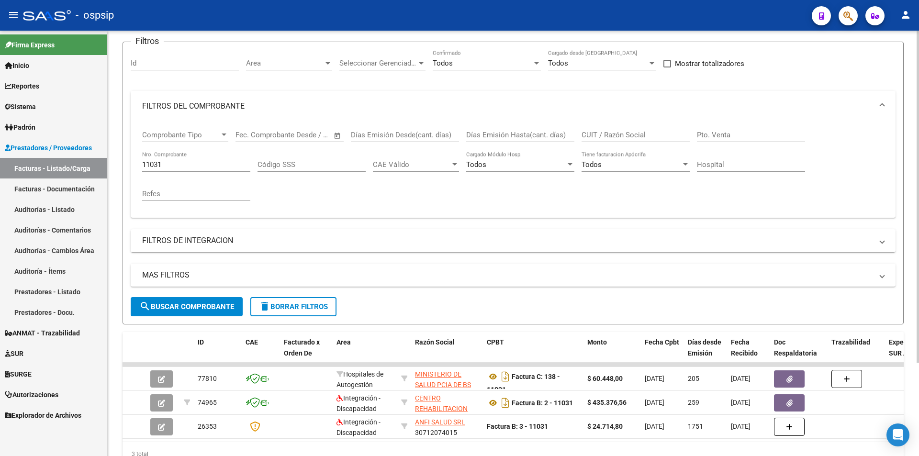
drag, startPoint x: 205, startPoint y: 165, endPoint x: 155, endPoint y: 163, distance: 50.3
click at [155, 163] on input "11031" at bounding box center [196, 164] width 108 height 9
type input "1"
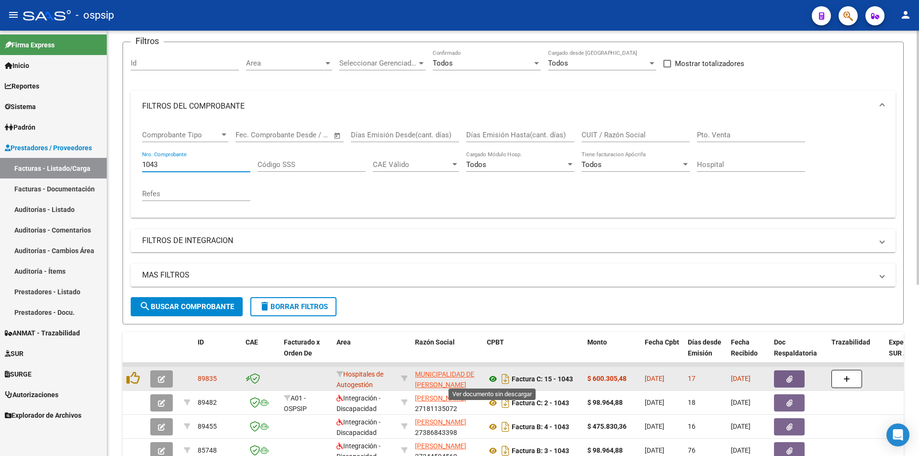
click at [493, 382] on icon at bounding box center [493, 378] width 12 height 11
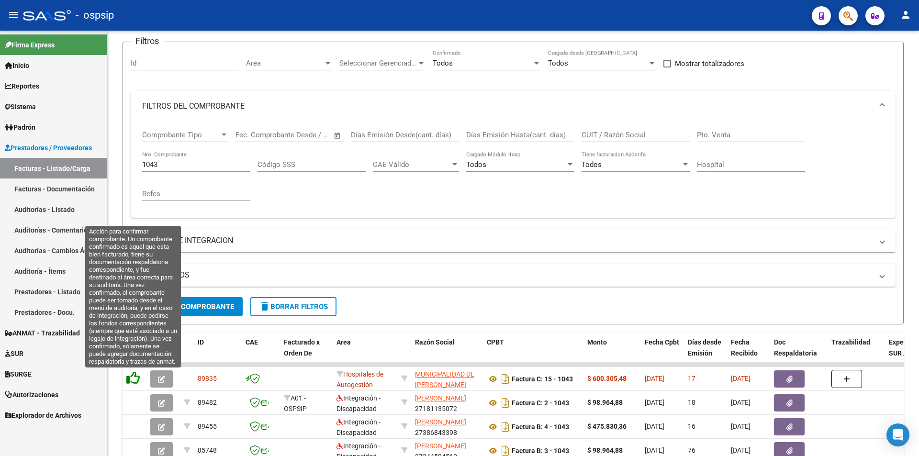
click at [132, 381] on icon at bounding box center [132, 377] width 13 height 13
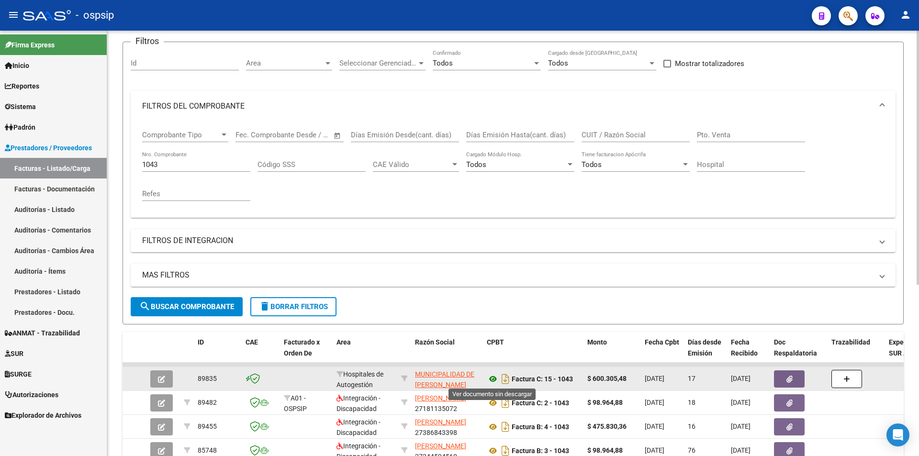
click at [494, 380] on icon at bounding box center [493, 378] width 12 height 11
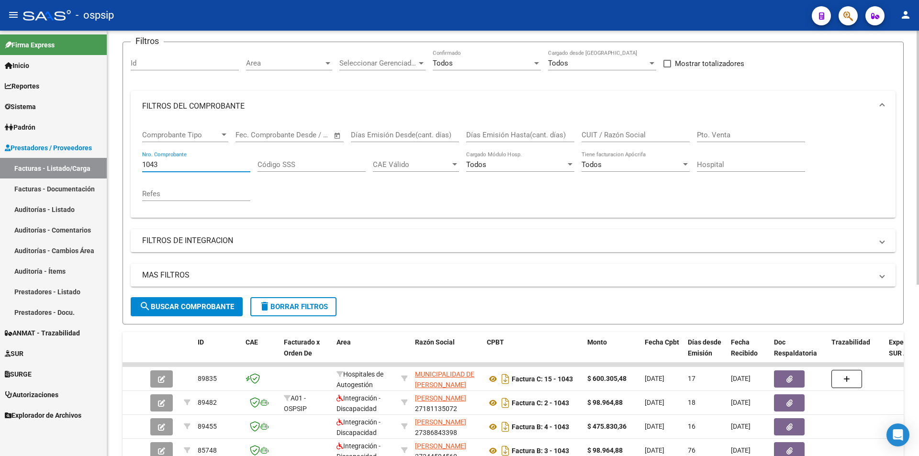
drag, startPoint x: 171, startPoint y: 169, endPoint x: 137, endPoint y: 166, distance: 34.1
click at [139, 166] on div "Comprobante Tipo Comprobante Tipo Fecha inicio – Fecha fin Fec. Comprobante Des…" at bounding box center [513, 170] width 765 height 96
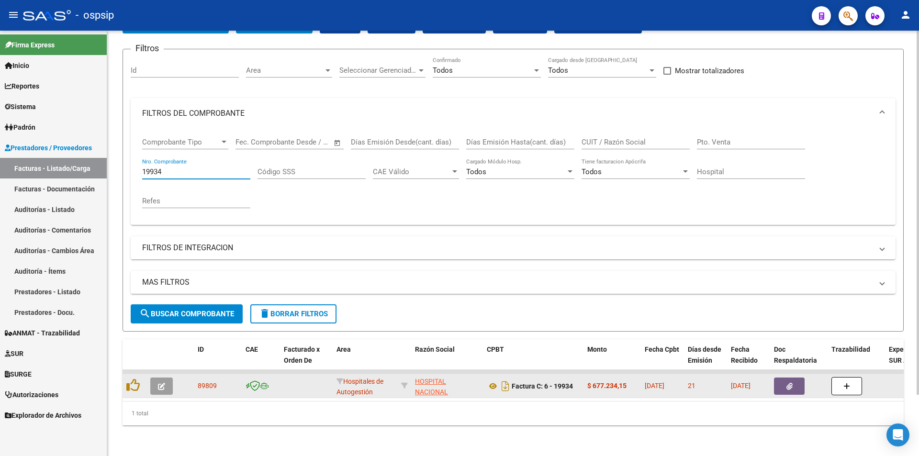
type input "19934"
click at [784, 379] on button "button" at bounding box center [789, 386] width 31 height 17
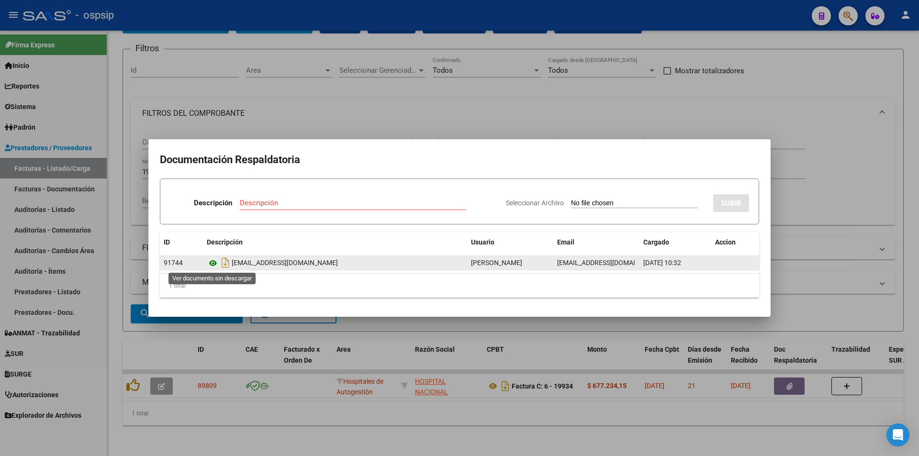
click at [210, 268] on icon at bounding box center [213, 263] width 12 height 11
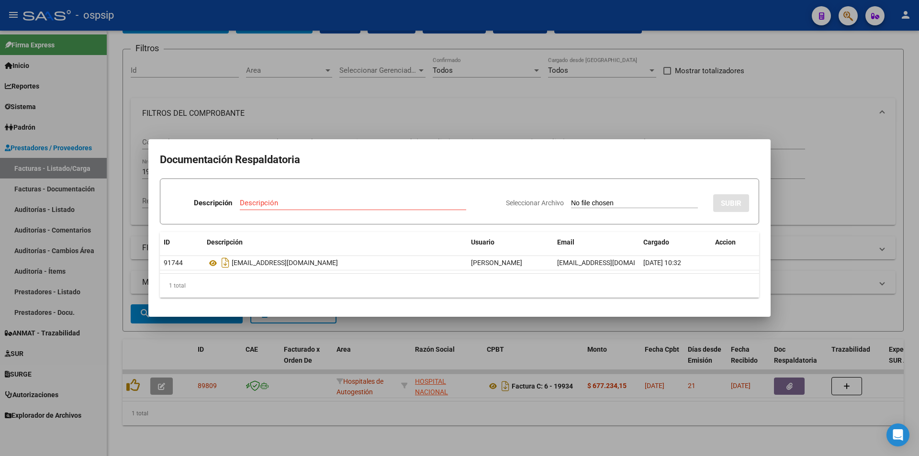
click at [433, 64] on div at bounding box center [459, 228] width 919 height 456
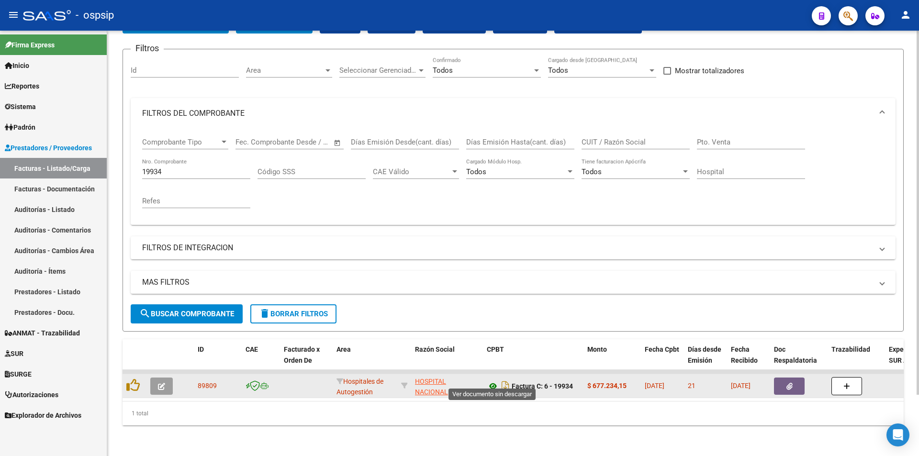
click at [493, 381] on icon at bounding box center [493, 386] width 12 height 11
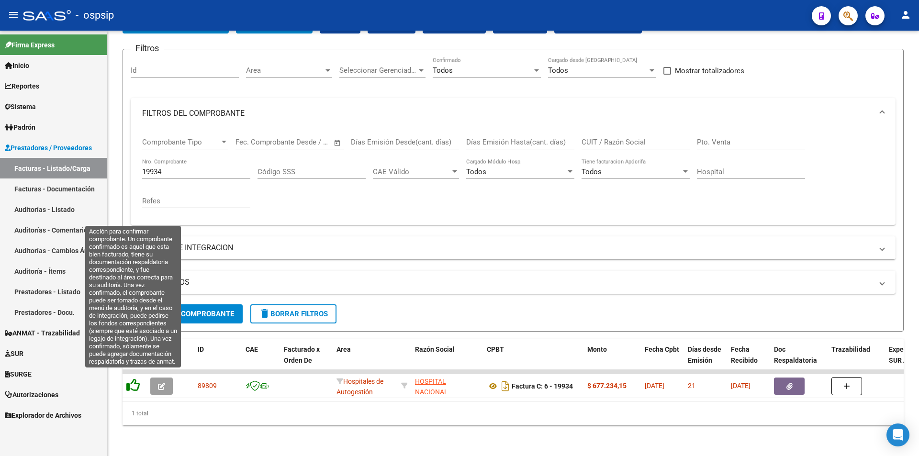
click at [134, 379] on icon at bounding box center [132, 385] width 13 height 13
